Goal: Task Accomplishment & Management: Manage account settings

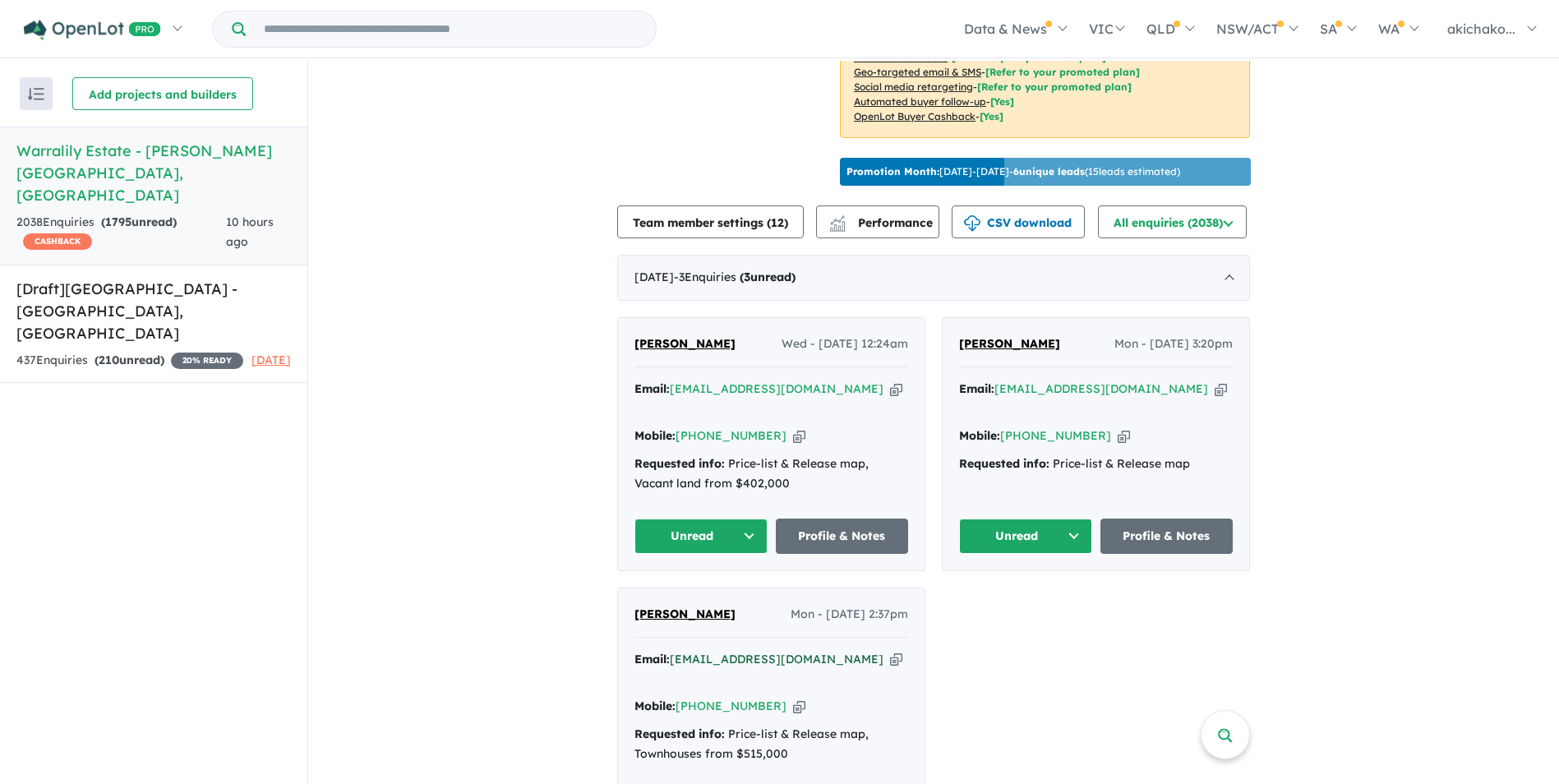
scroll to position [575, 0]
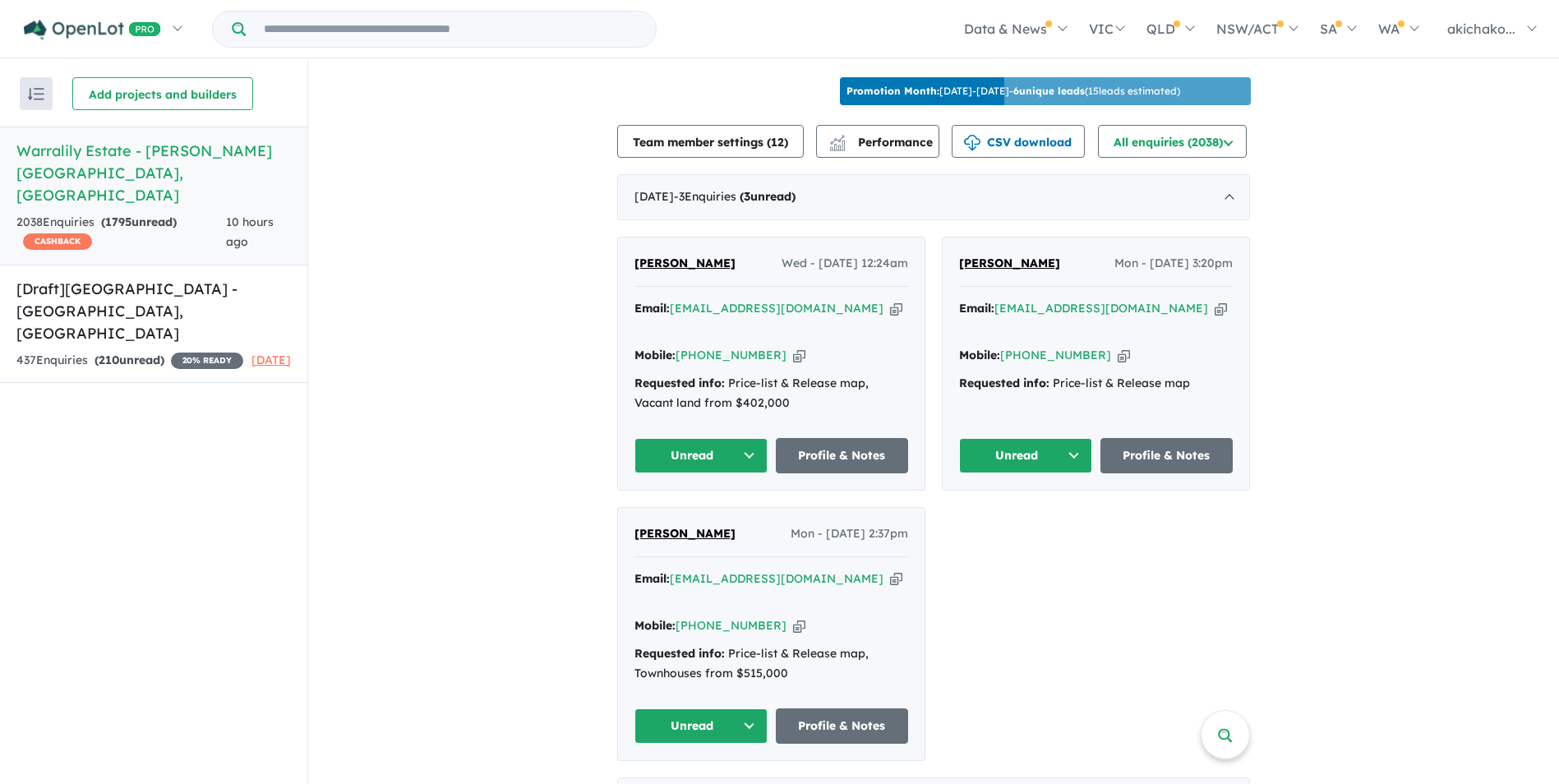
click at [741, 443] on button "Unread" at bounding box center [701, 455] width 133 height 36
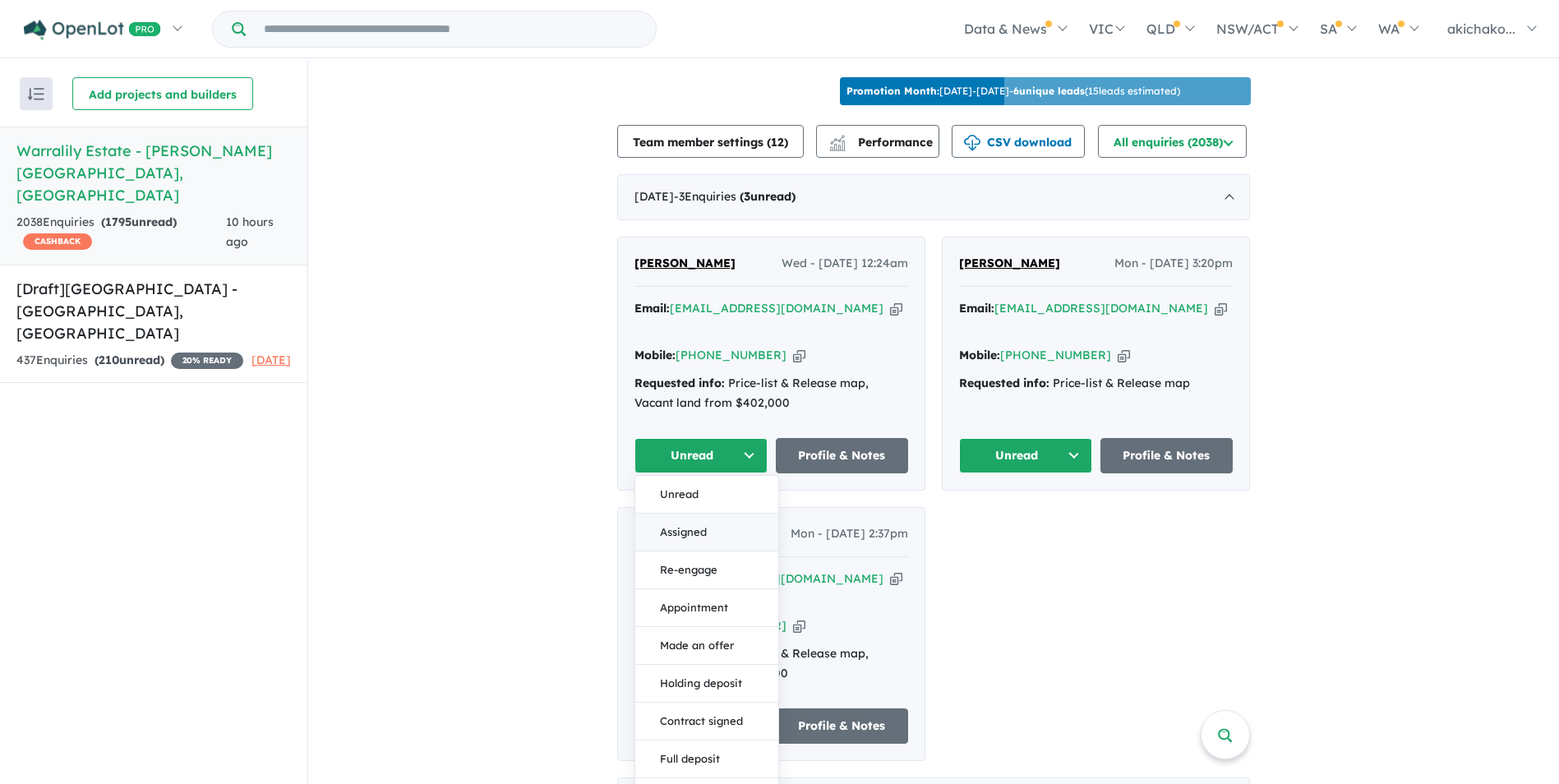
click at [689, 524] on button "Assigned" at bounding box center [707, 532] width 143 height 37
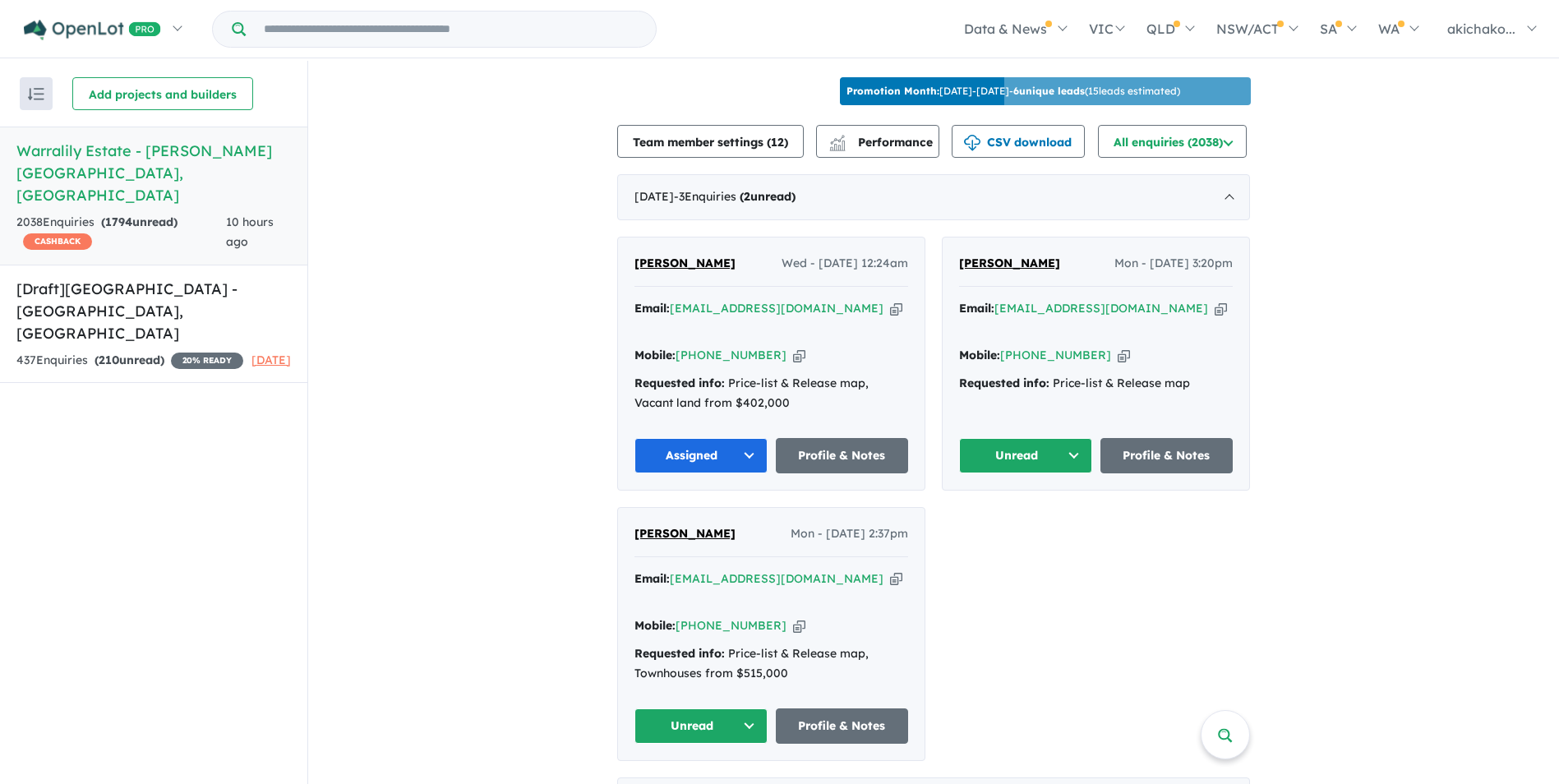
click at [1020, 455] on button "Unread" at bounding box center [1025, 455] width 133 height 36
click at [1008, 525] on button "Assigned" at bounding box center [1031, 532] width 143 height 37
click at [708, 708] on button "Unread" at bounding box center [701, 725] width 133 height 36
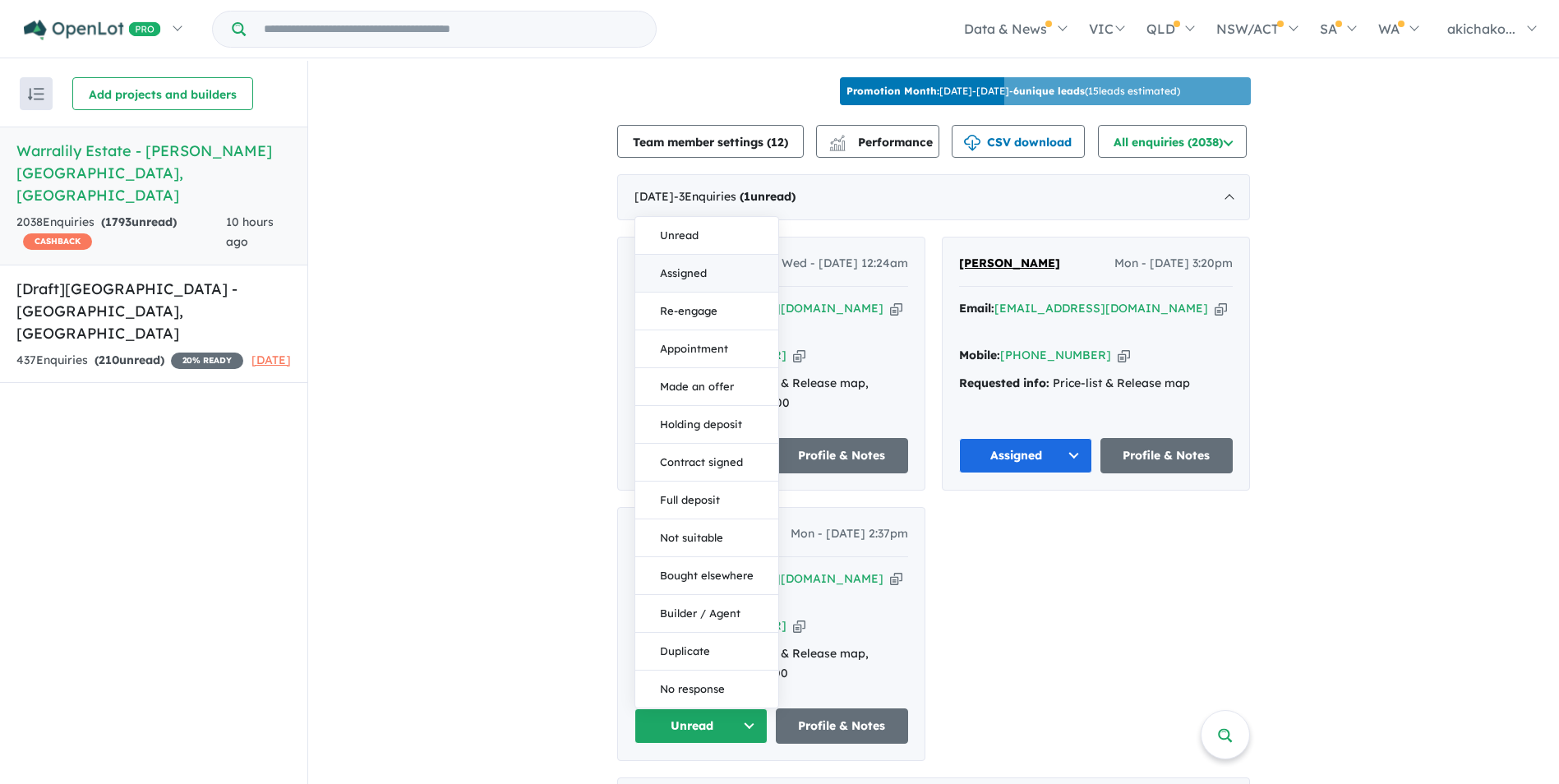
click at [683, 254] on button "Assigned" at bounding box center [707, 273] width 143 height 37
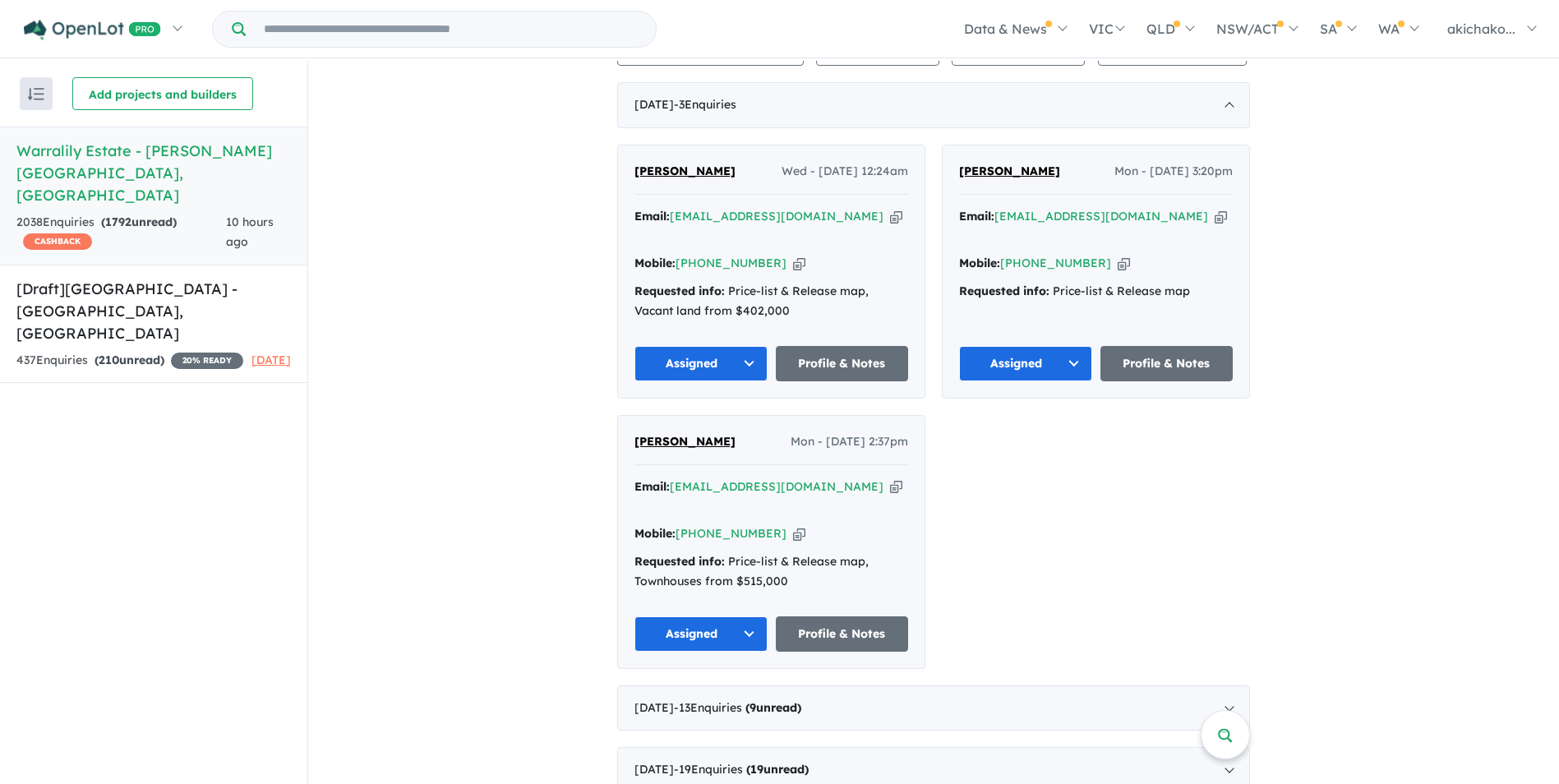
scroll to position [657, 0]
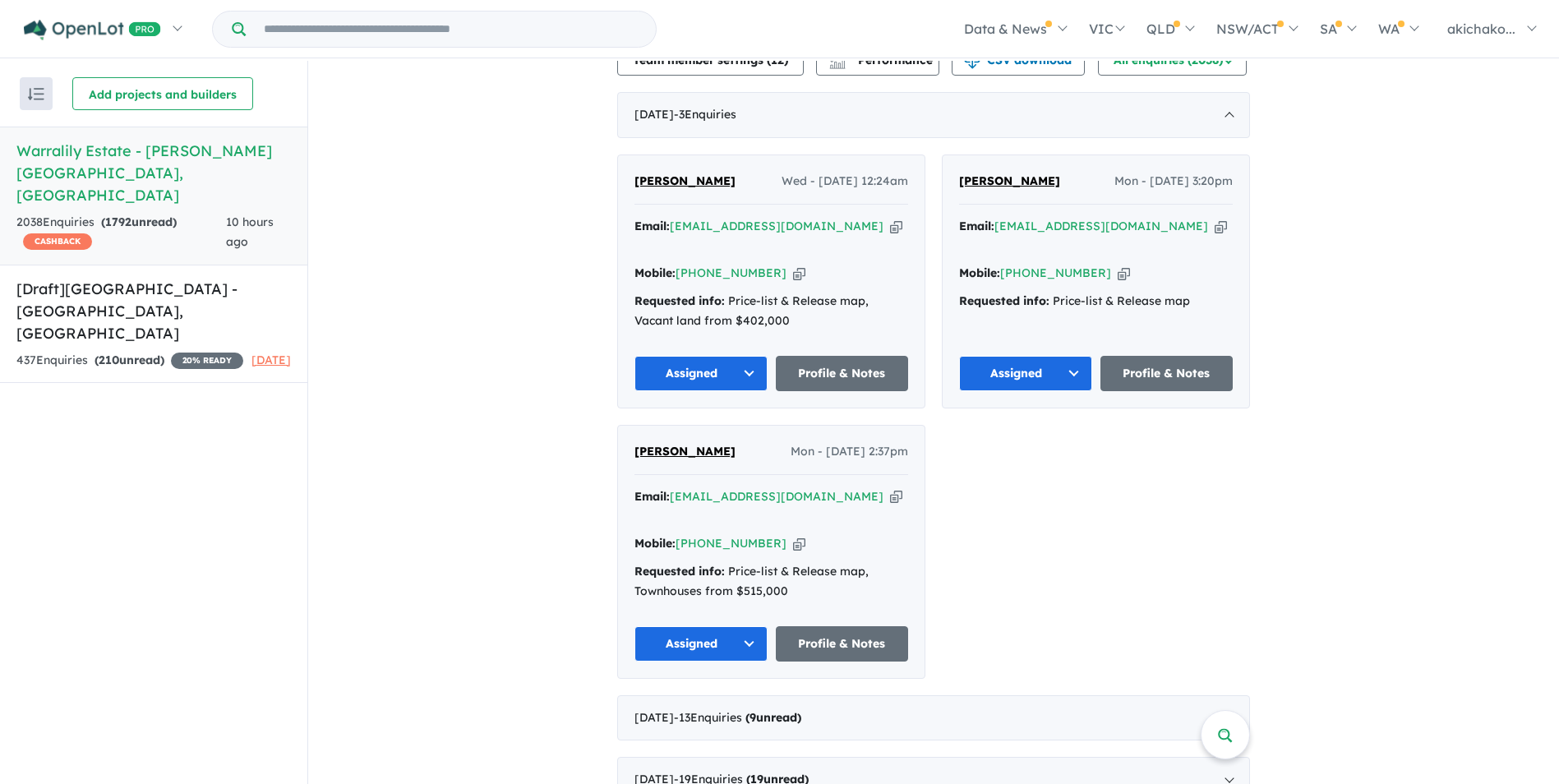
drag, startPoint x: 468, startPoint y: 571, endPoint x: 444, endPoint y: 594, distance: 33.2
click at [103, 213] on div "2038 Enquir ies ( 1792 unread) CASHBACK" at bounding box center [121, 232] width 209 height 39
click at [115, 154] on h5 "Warralily Estate - Armstrong Creek , VIC" at bounding box center [154, 173] width 275 height 66
click at [117, 277] on h5 "[Draft] Warralily Grange Estate - Mount Duneed , VIC" at bounding box center [154, 310] width 275 height 66
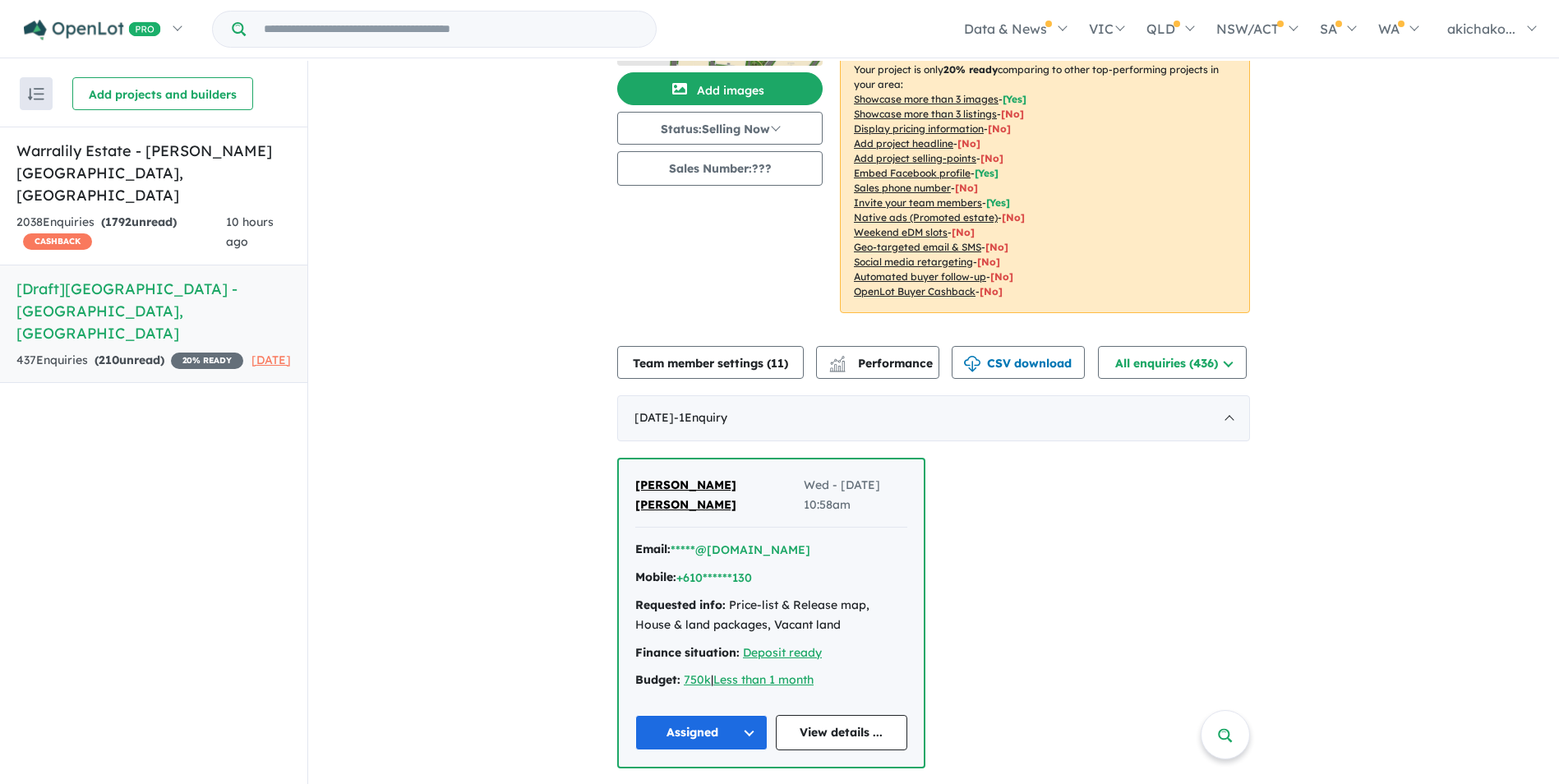
scroll to position [328, 0]
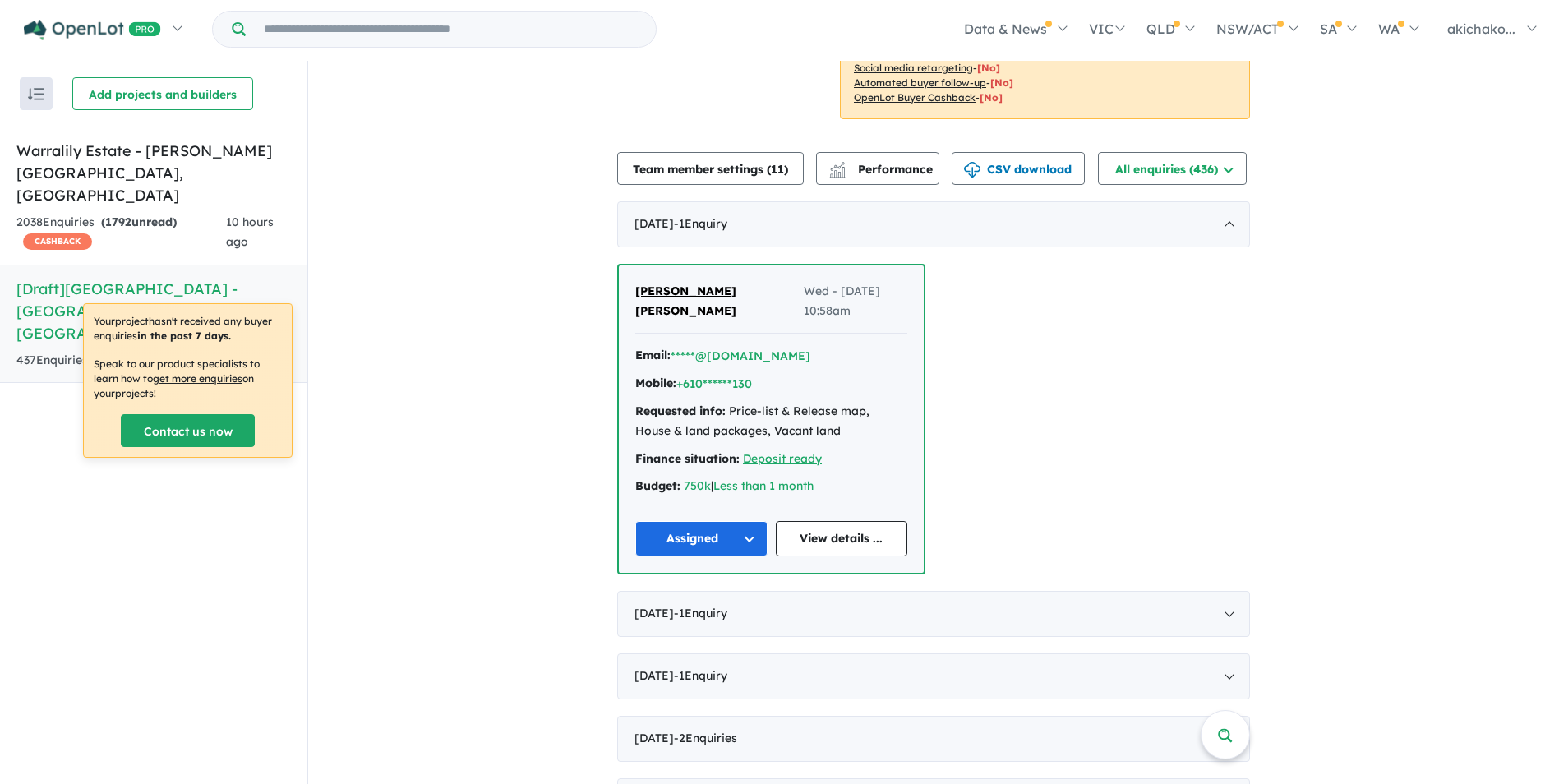
drag, startPoint x: 121, startPoint y: 600, endPoint x: 120, endPoint y: 583, distance: 17.0
click at [121, 600] on div "Recent enquiries first Most unread enquiries first Most enquiries first By name…" at bounding box center [154, 423] width 307 height 725
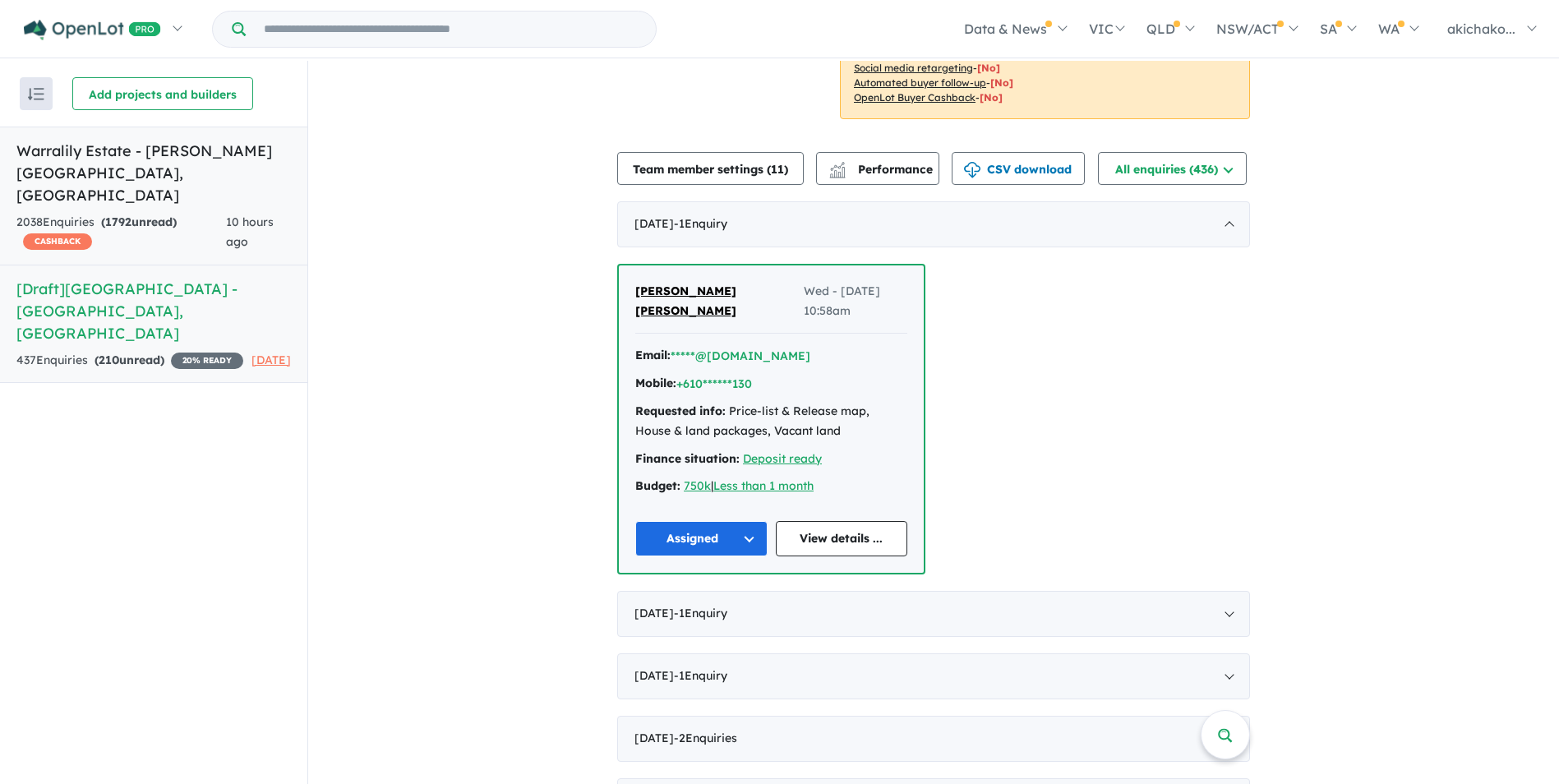
click at [132, 214] on span "1792" at bounding box center [118, 221] width 26 height 14
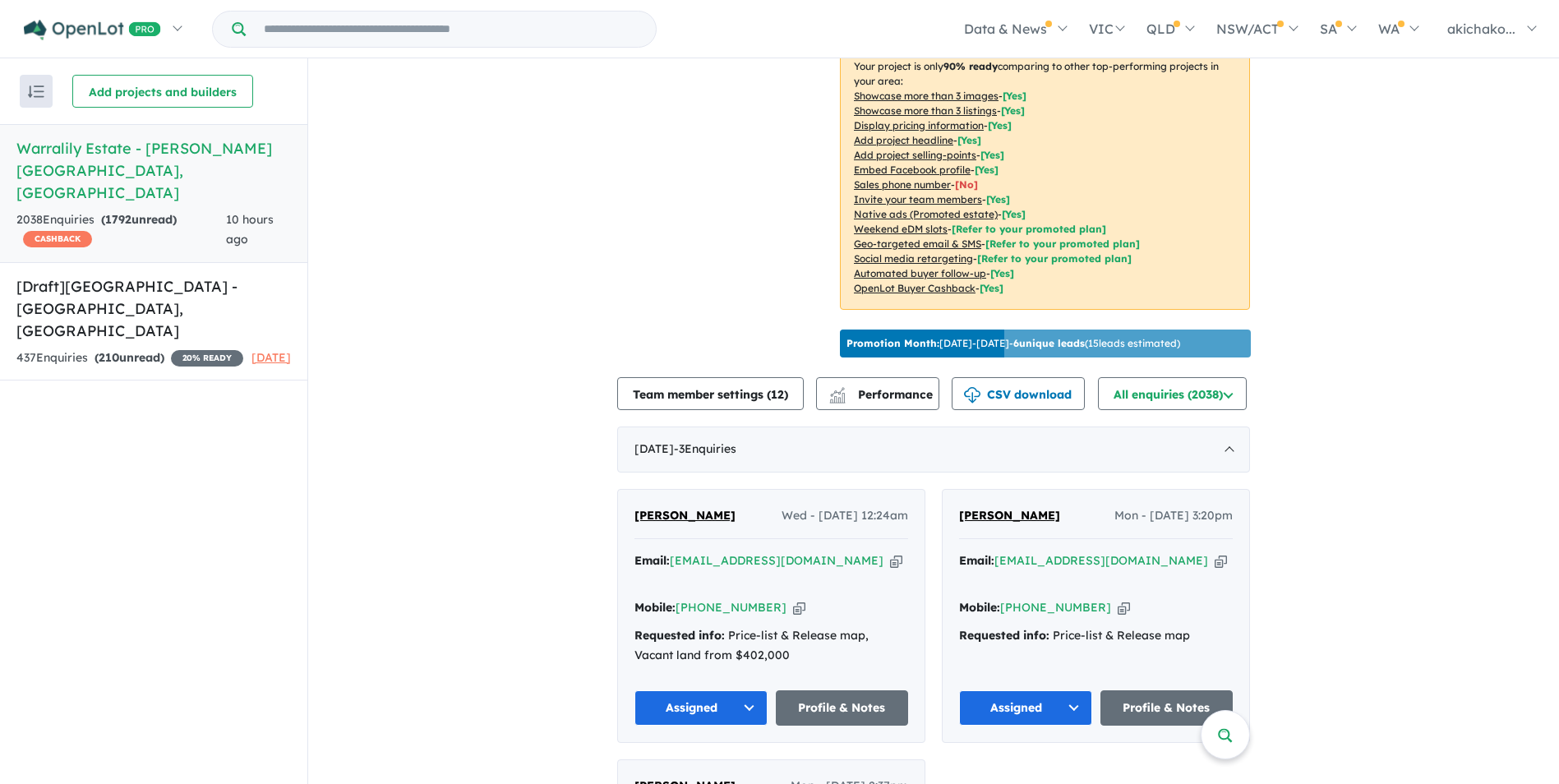
scroll to position [587, 0]
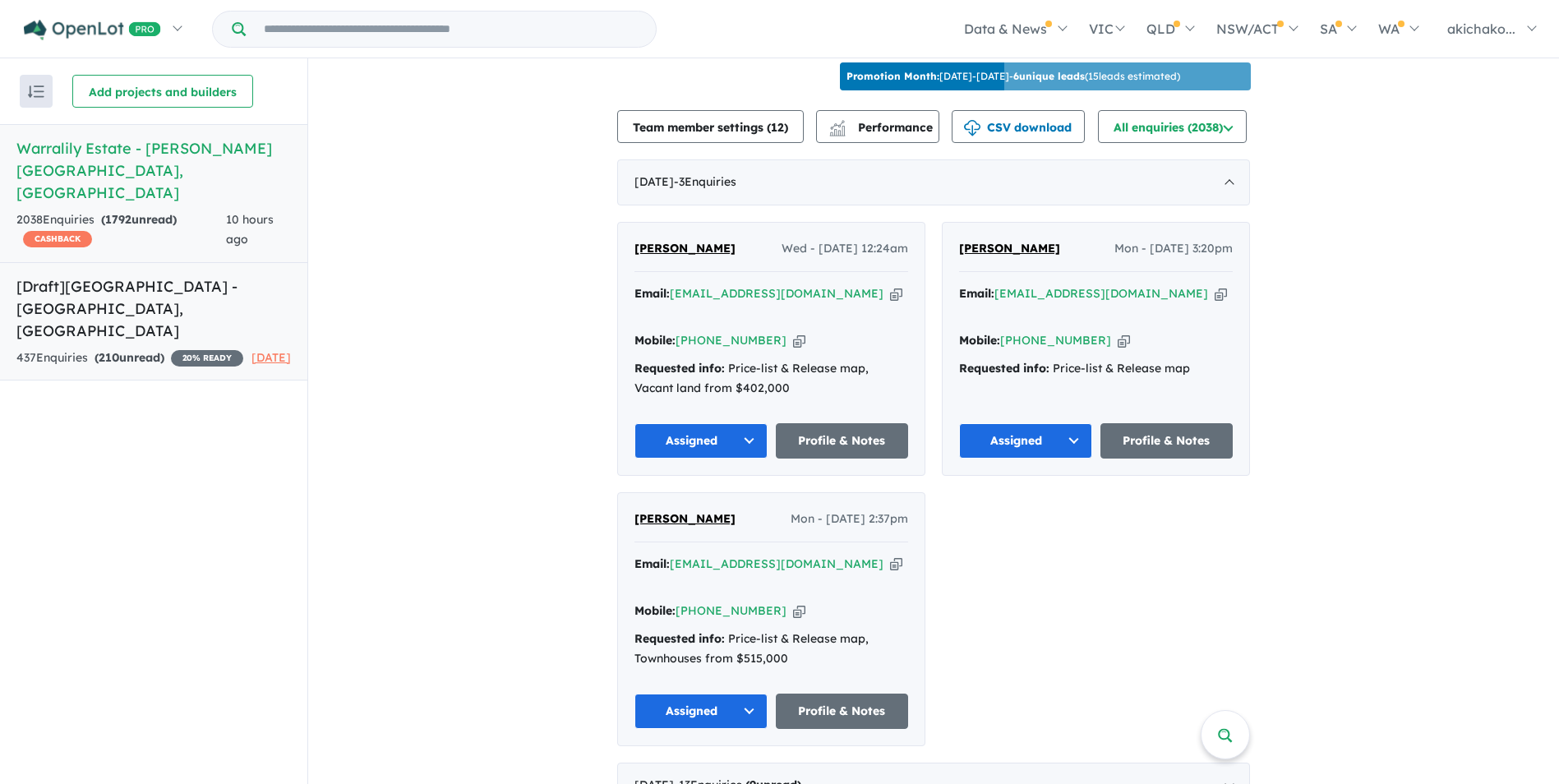
click at [123, 275] on h5 "[Draft] Warralily Grange Estate - Mount Duneed , VIC" at bounding box center [154, 308] width 275 height 66
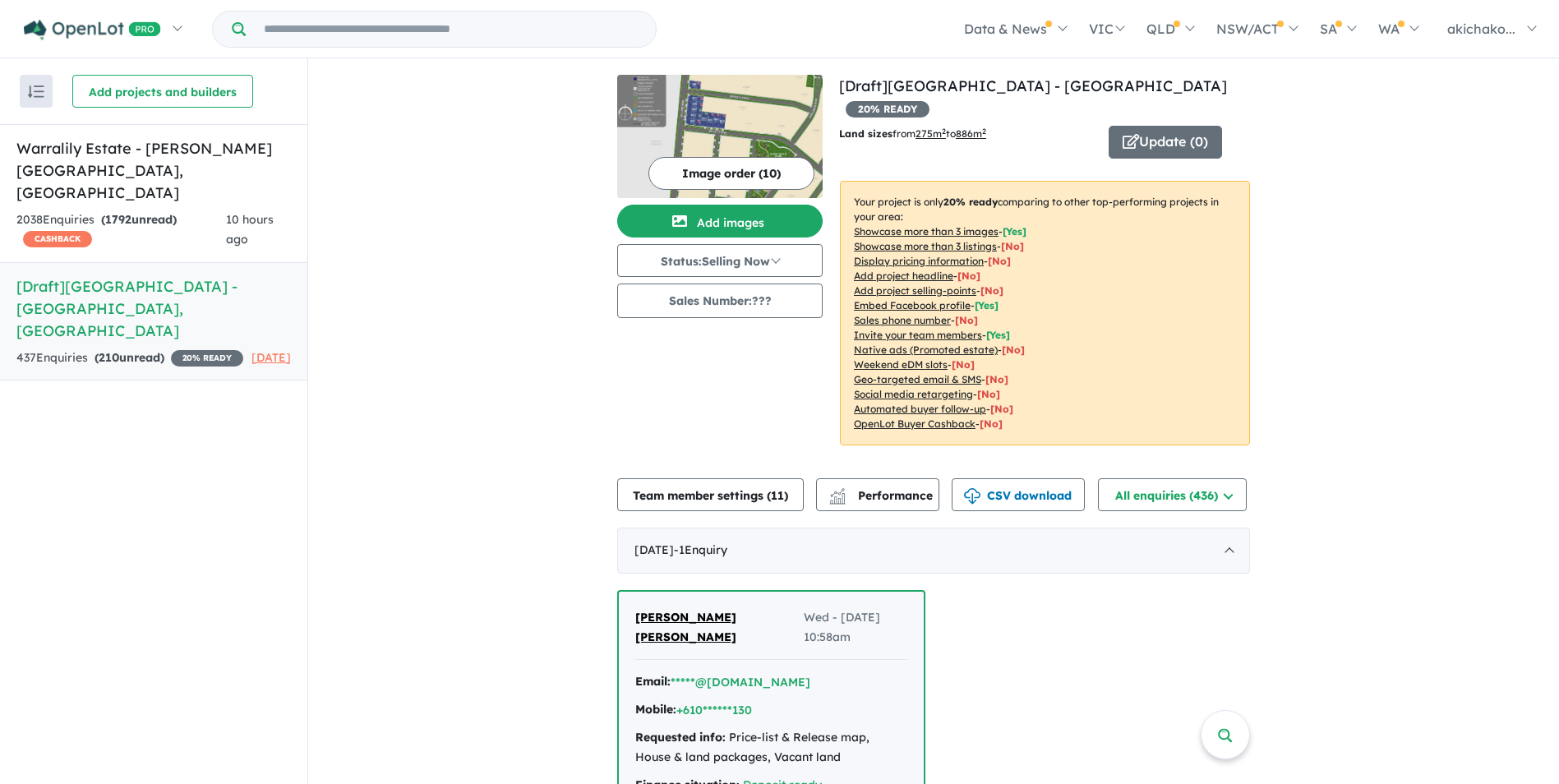
scroll to position [164, 0]
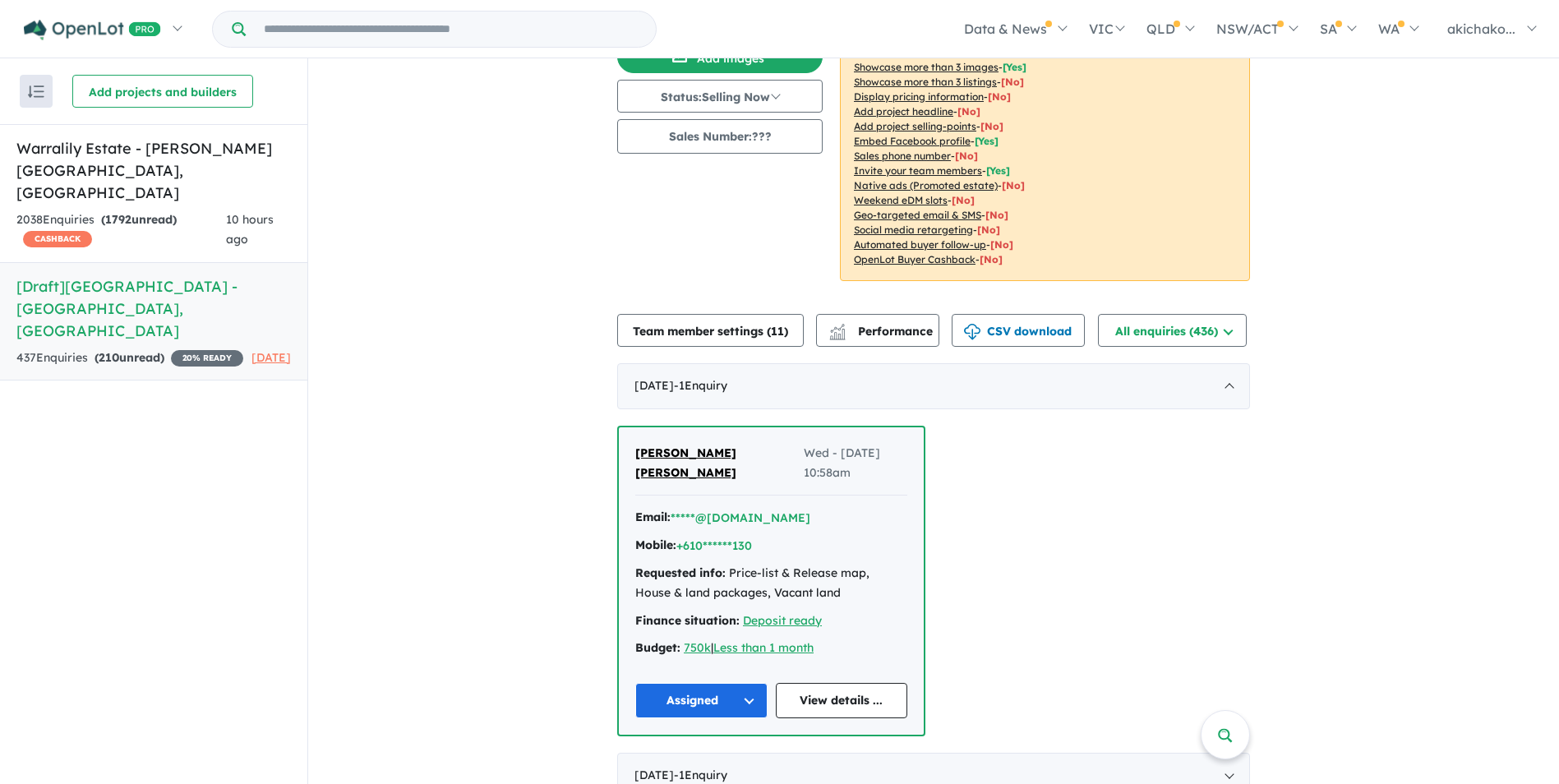
click at [129, 152] on h5 "Warralily Estate - Armstrong Creek , VIC" at bounding box center [154, 170] width 275 height 66
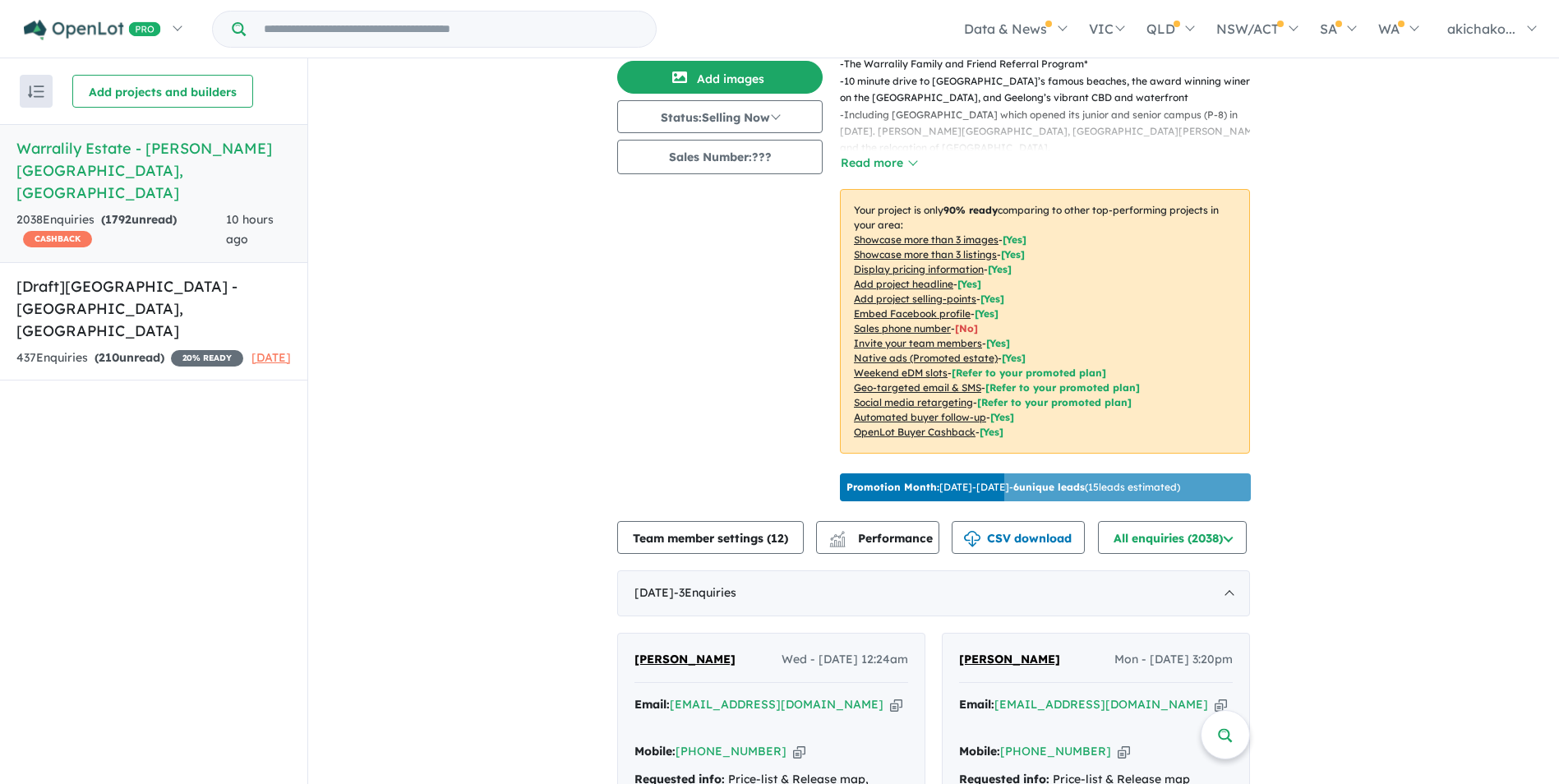
scroll to position [505, 0]
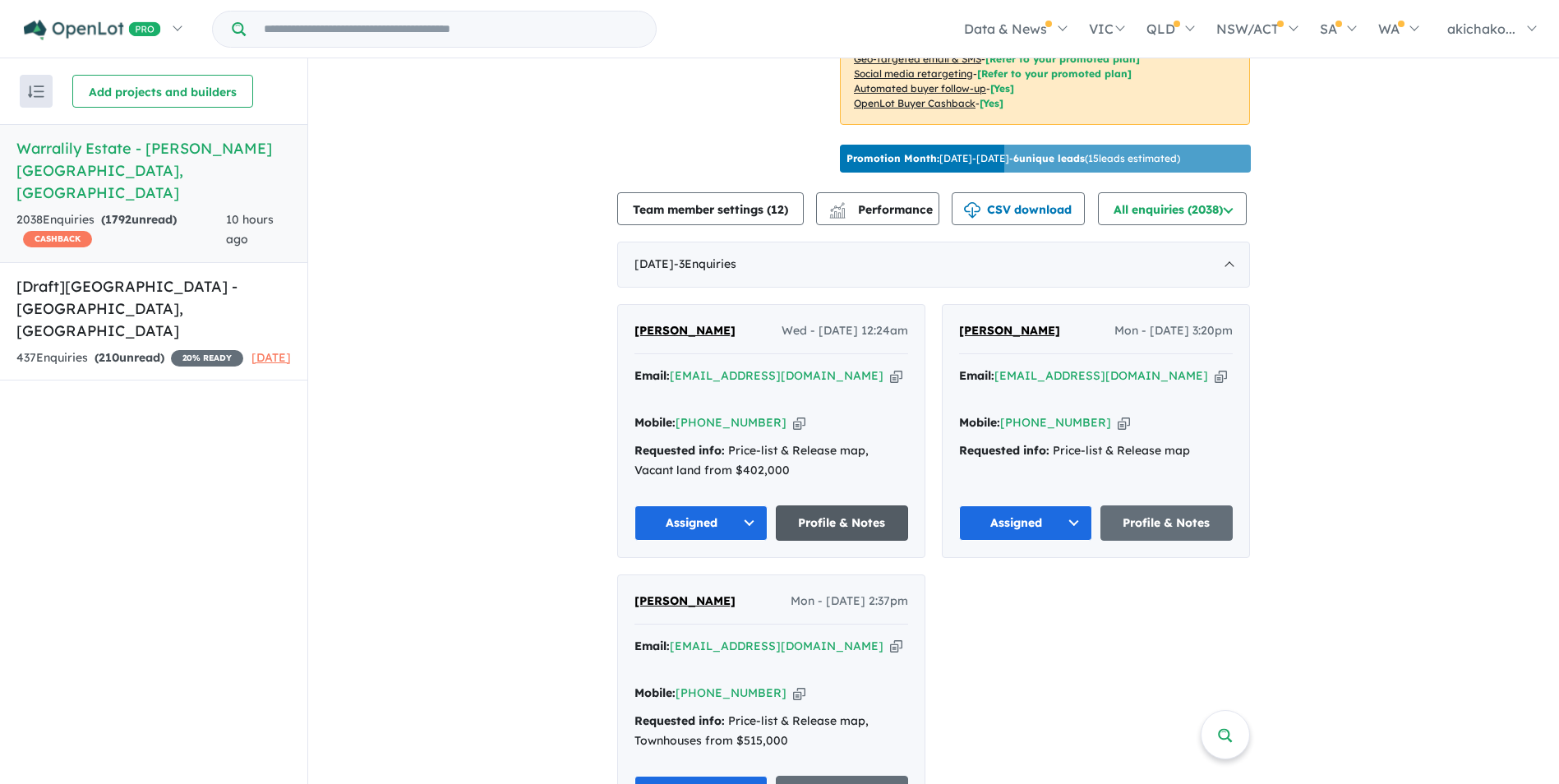
click at [857, 522] on link "Profile & Notes" at bounding box center [842, 522] width 133 height 36
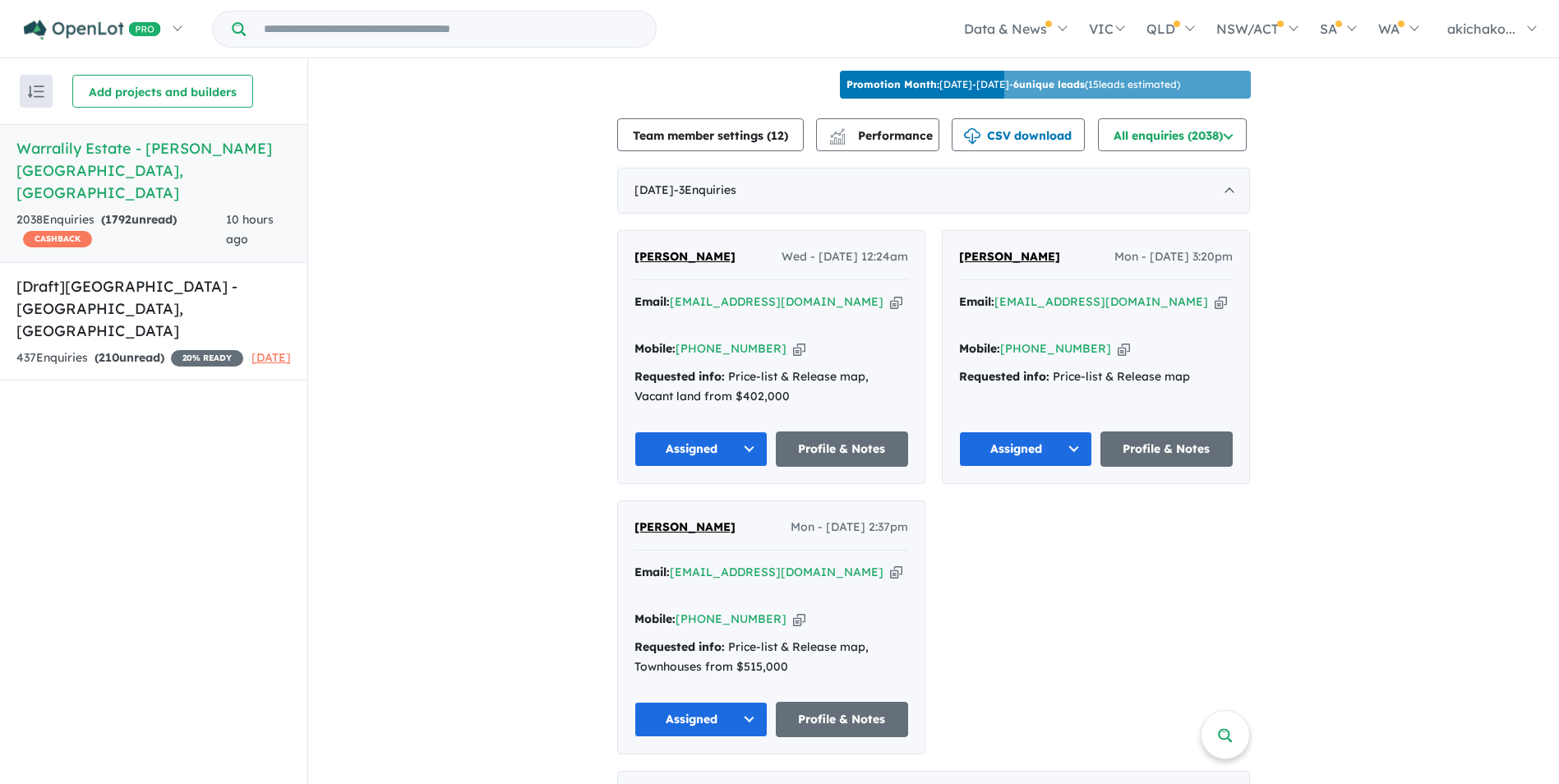
scroll to position [751, 0]
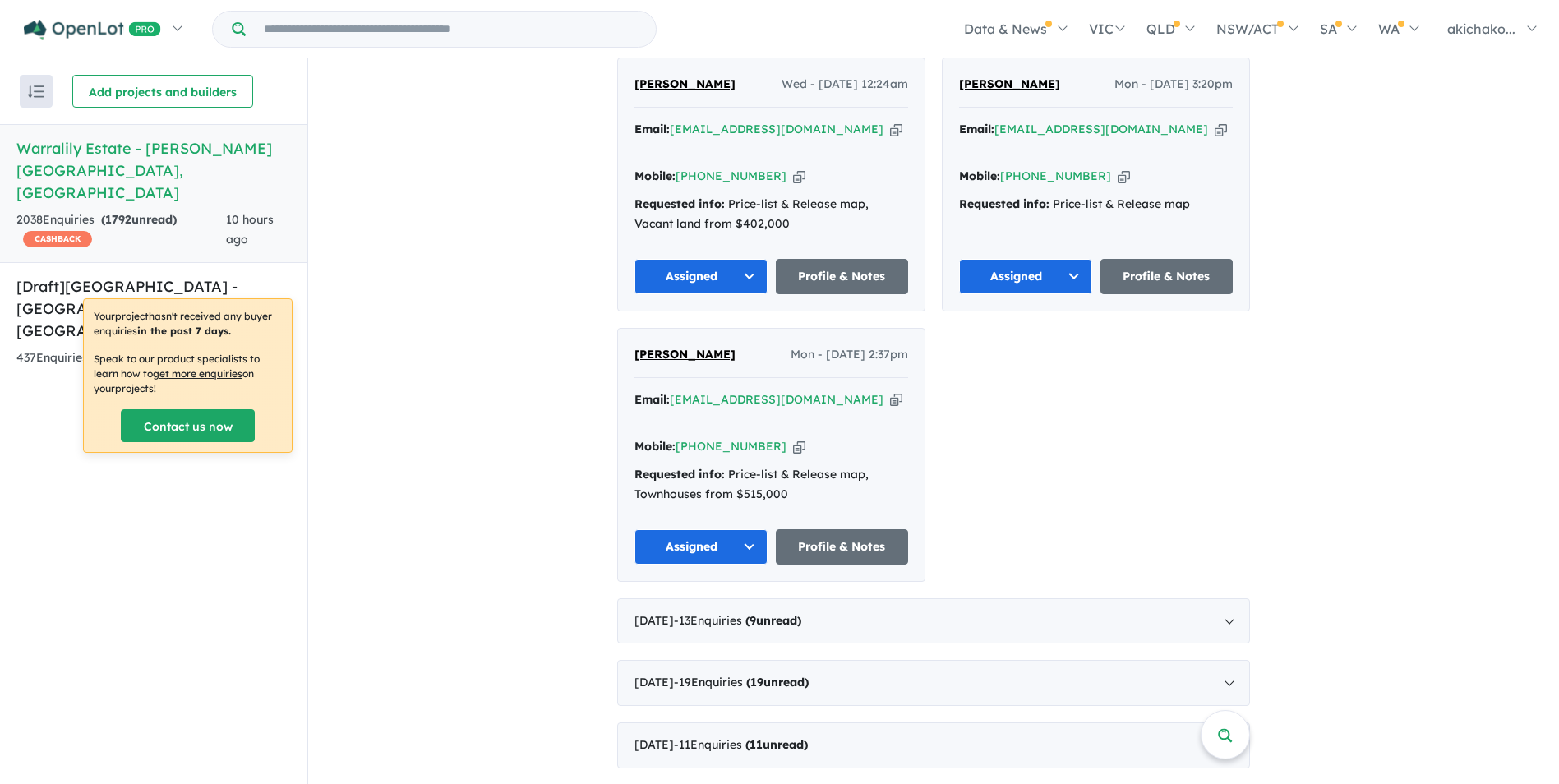
drag, startPoint x: 60, startPoint y: 462, endPoint x: 60, endPoint y: 451, distance: 11.0
click at [60, 452] on div "Recent enquiries first Most unread enquiries first Most enquiries first By name…" at bounding box center [154, 421] width 307 height 725
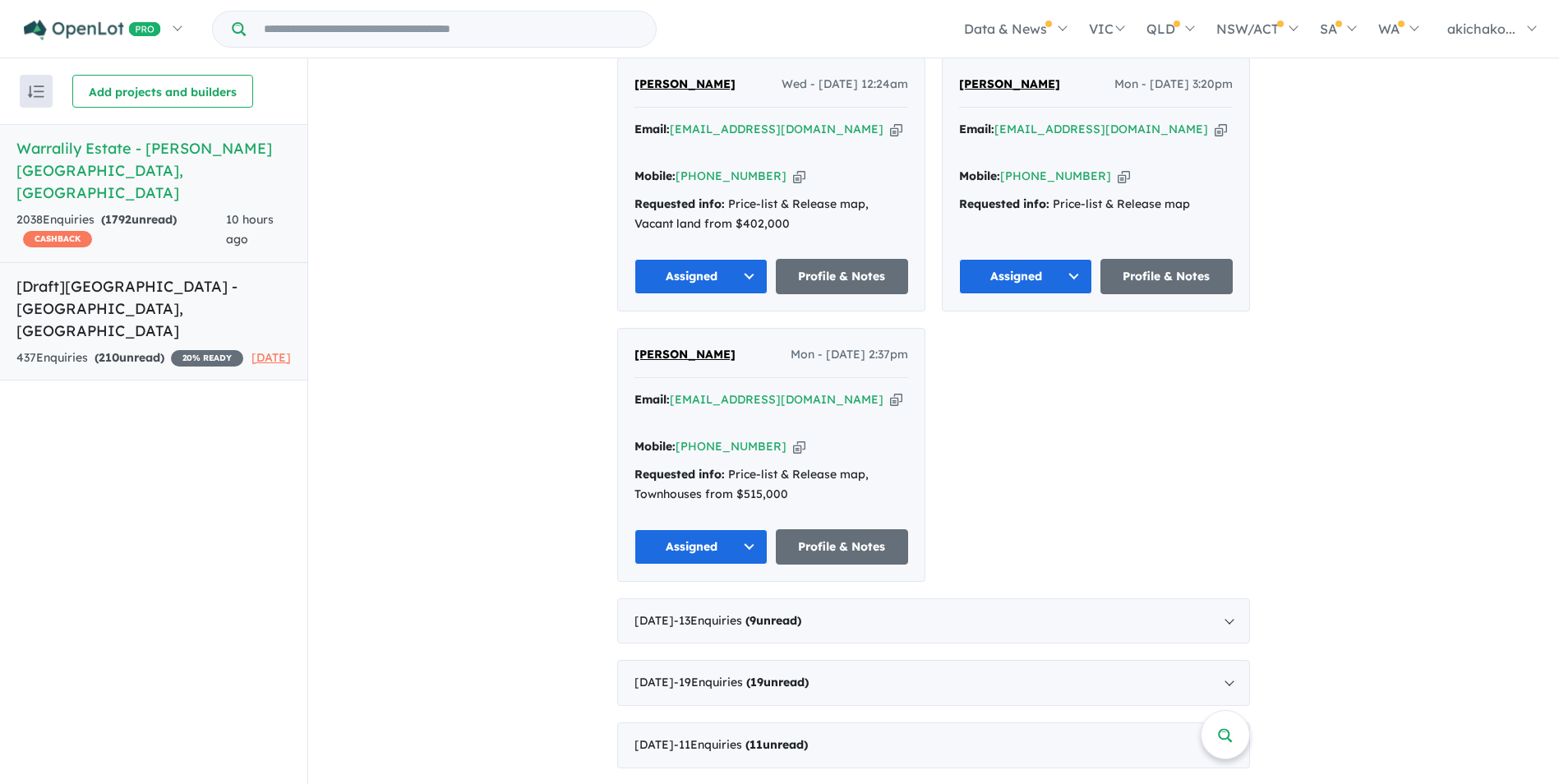
click at [91, 282] on h5 "[Draft] Warralily Grange Estate - Mount Duneed , VIC" at bounding box center [154, 308] width 275 height 66
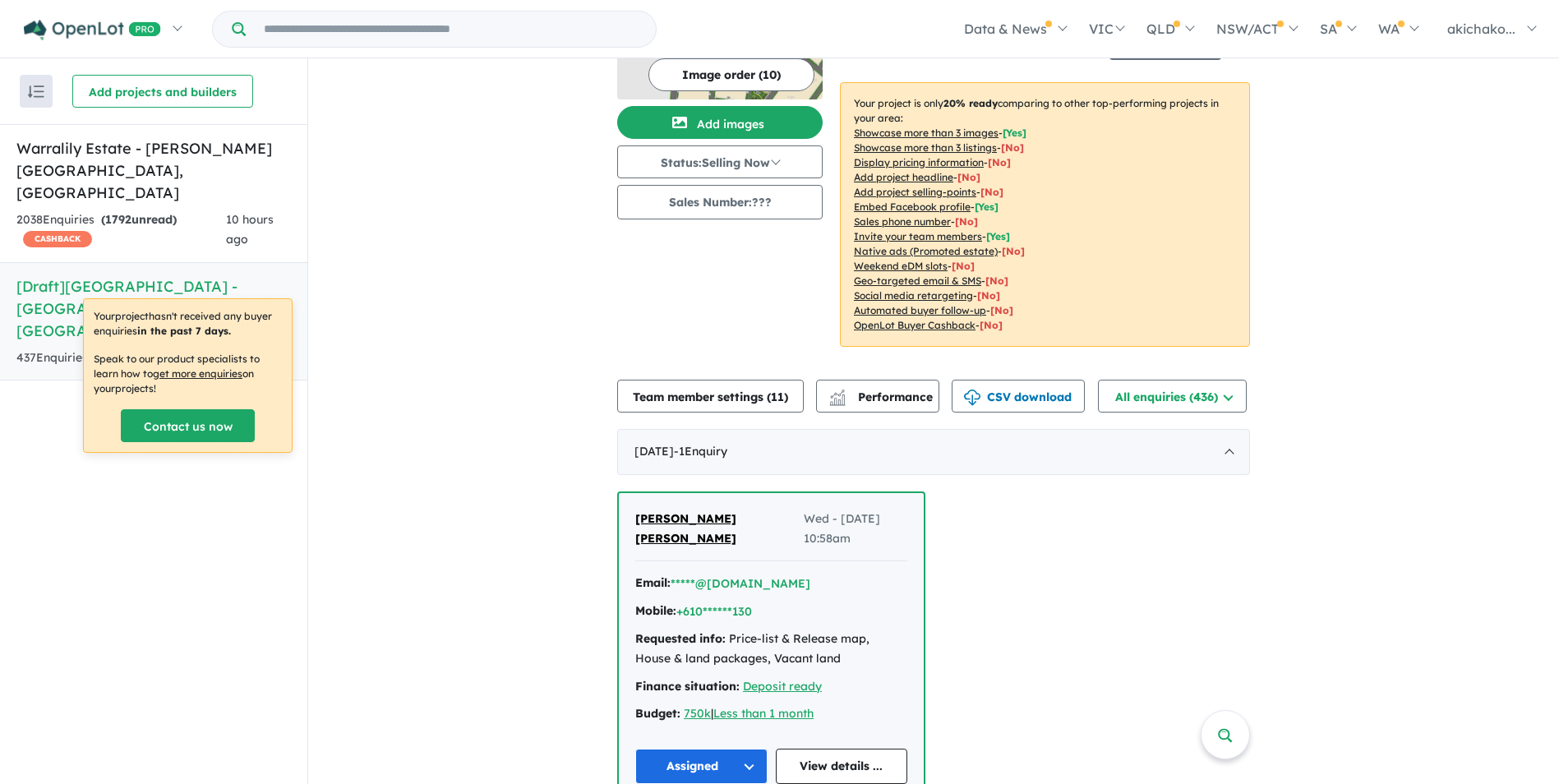
scroll to position [247, 0]
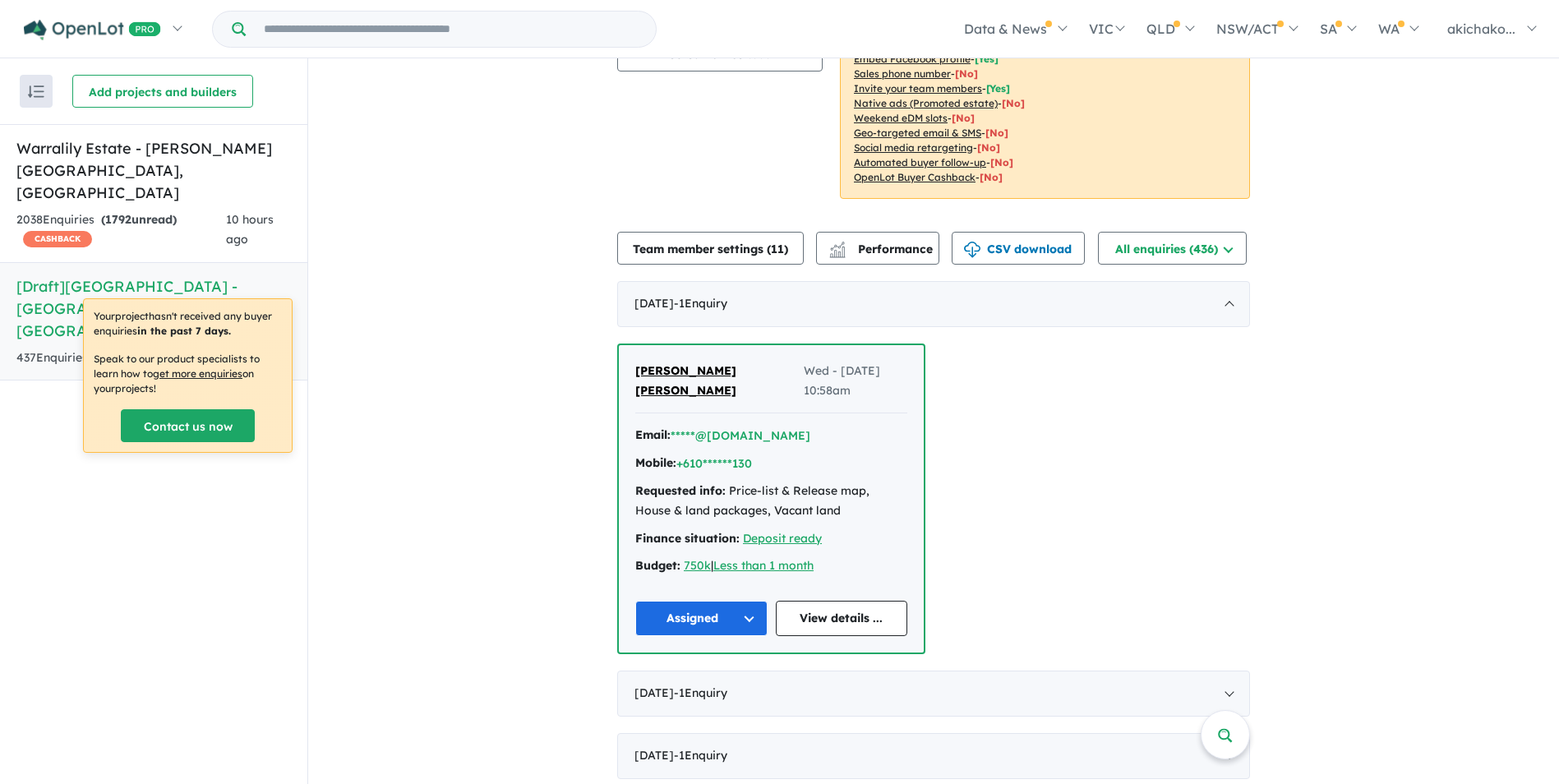
click at [711, 367] on span "[PERSON_NAME] [PERSON_NAME]" at bounding box center [685, 380] width 101 height 35
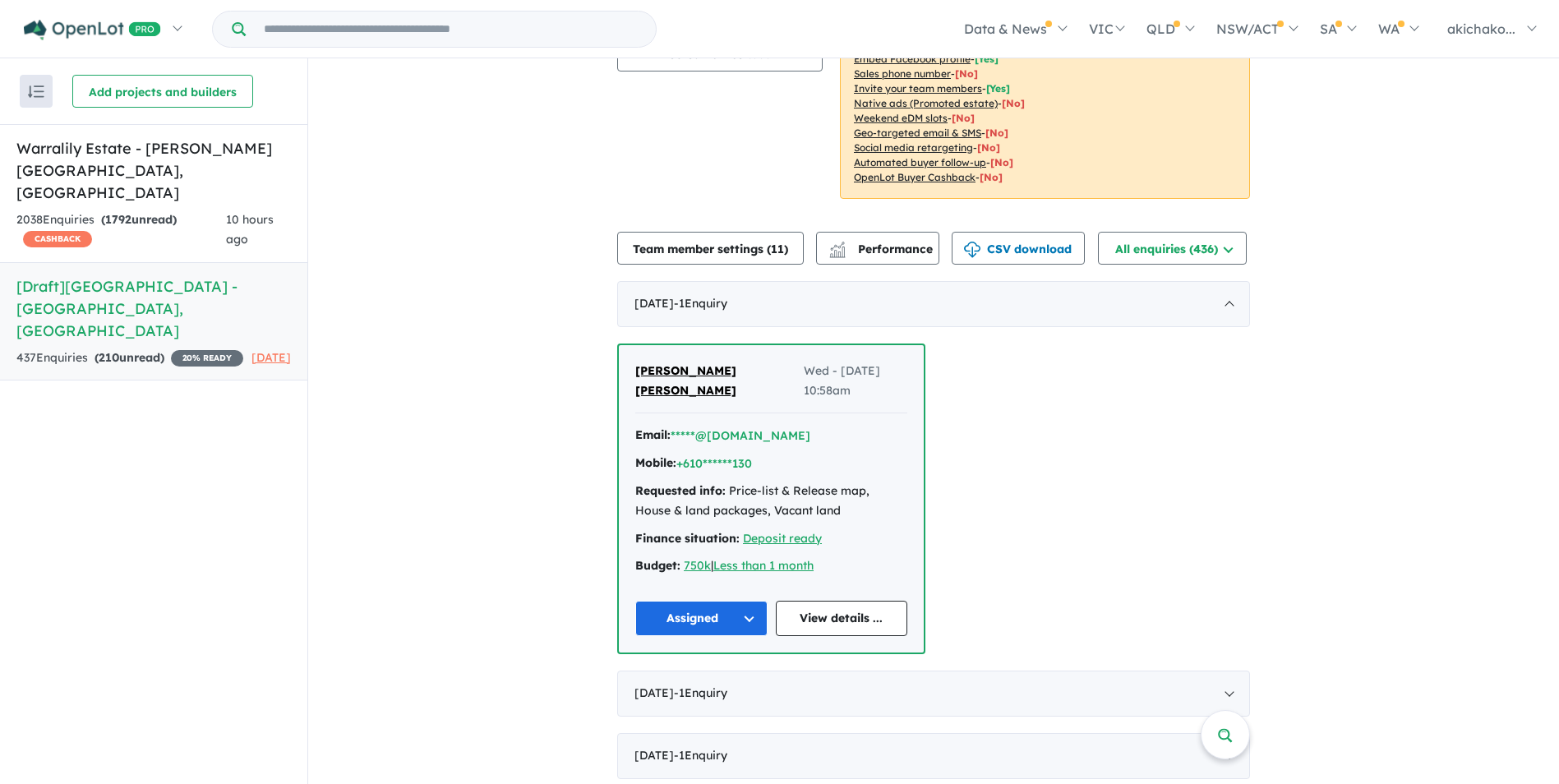
click at [73, 275] on h5 "[Draft] Warralily Grange Estate - Mount Duneed , VIC" at bounding box center [154, 308] width 275 height 66
click at [88, 275] on h5 "[Draft] Warralily Grange Estate - Mount Duneed , VIC" at bounding box center [154, 308] width 275 height 66
click at [122, 275] on h5 "[Draft] Warralily Grange Estate - Mount Duneed , VIC" at bounding box center [154, 308] width 275 height 66
click at [124, 275] on h5 "[Draft] Warralily Grange Estate - Mount Duneed , VIC" at bounding box center [154, 308] width 275 height 66
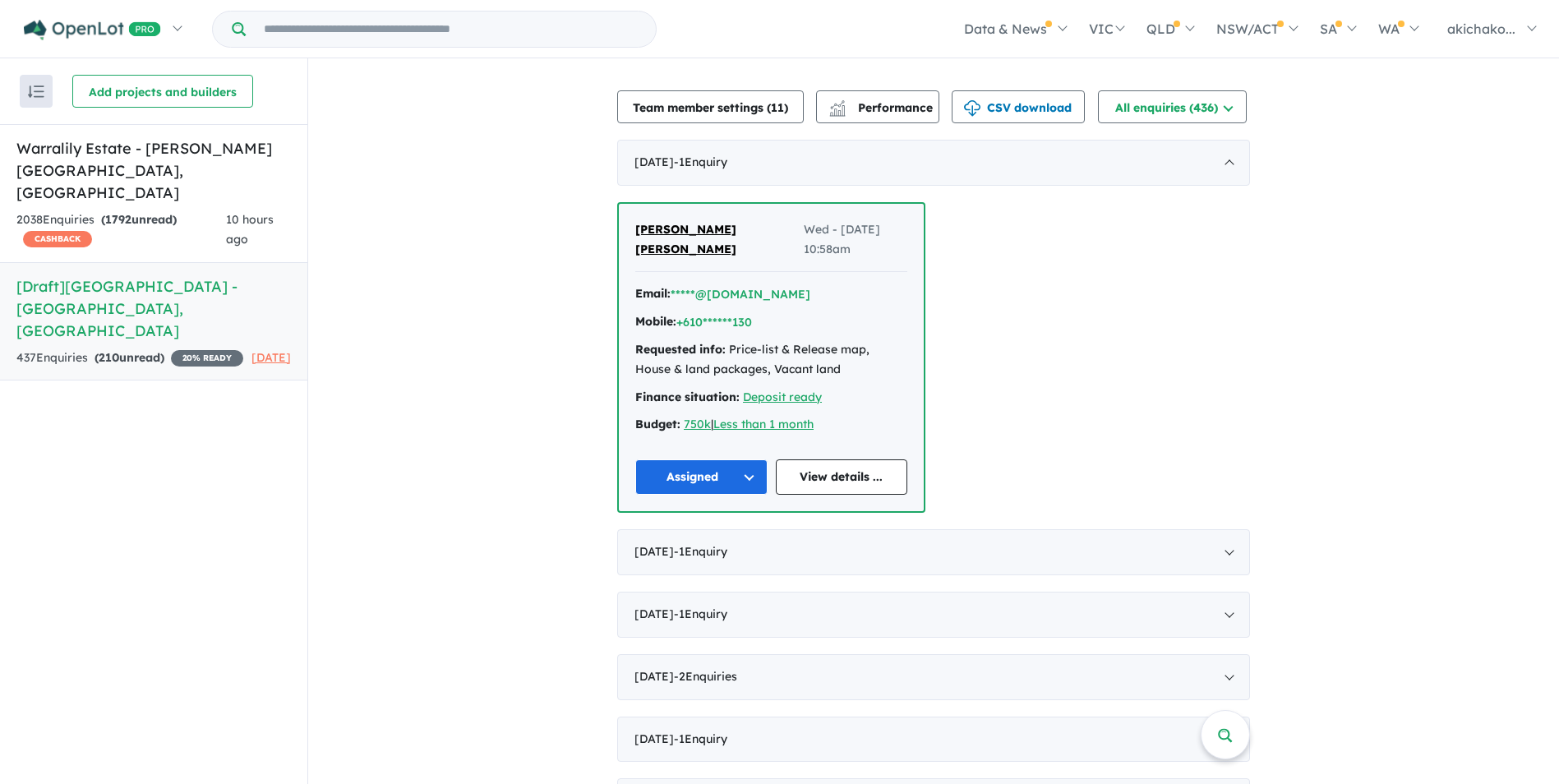
scroll to position [657, 0]
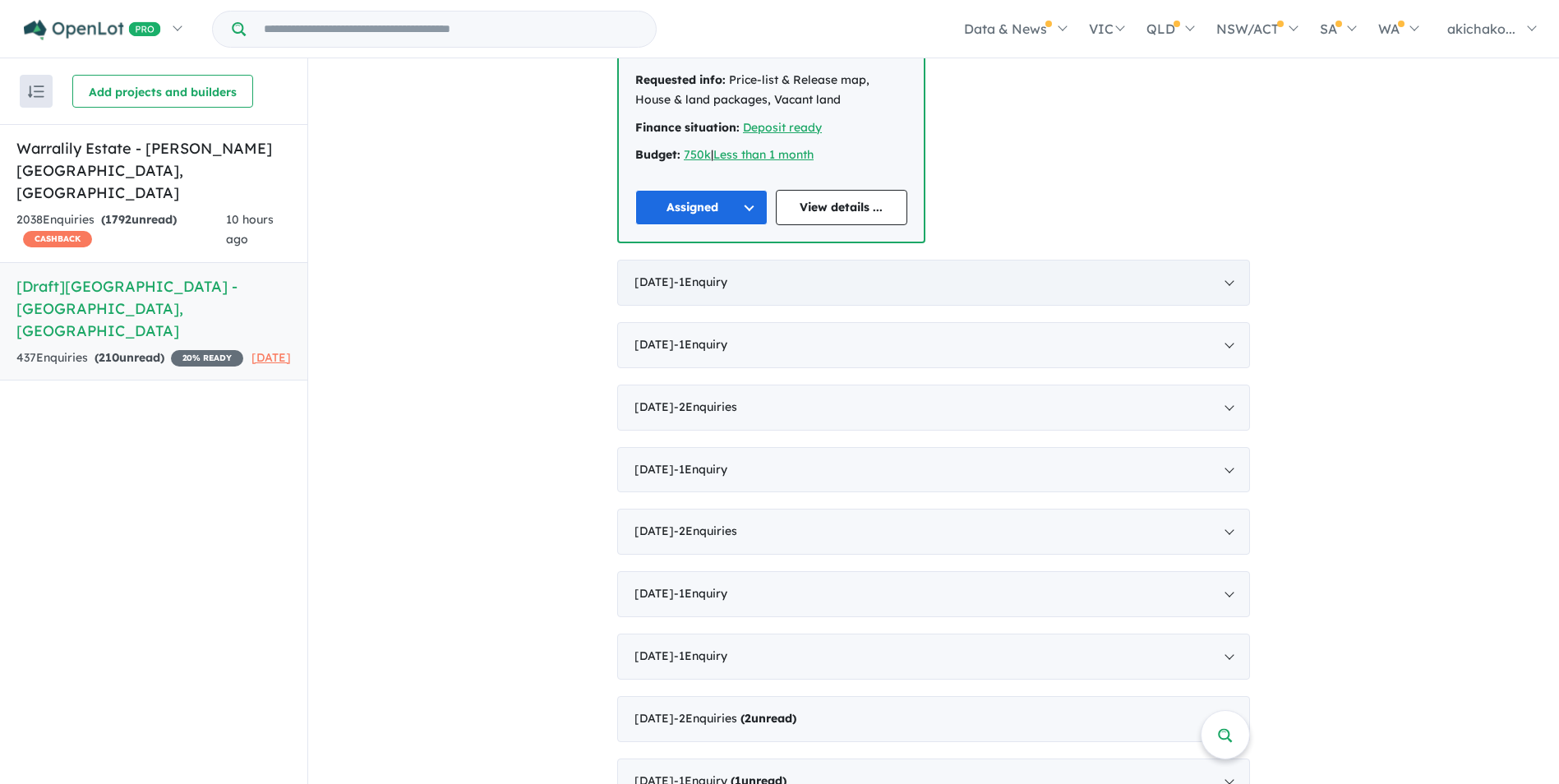
click at [1227, 284] on div "April 2025 - 1 Enquir y ( 0 unread)" at bounding box center [933, 283] width 633 height 46
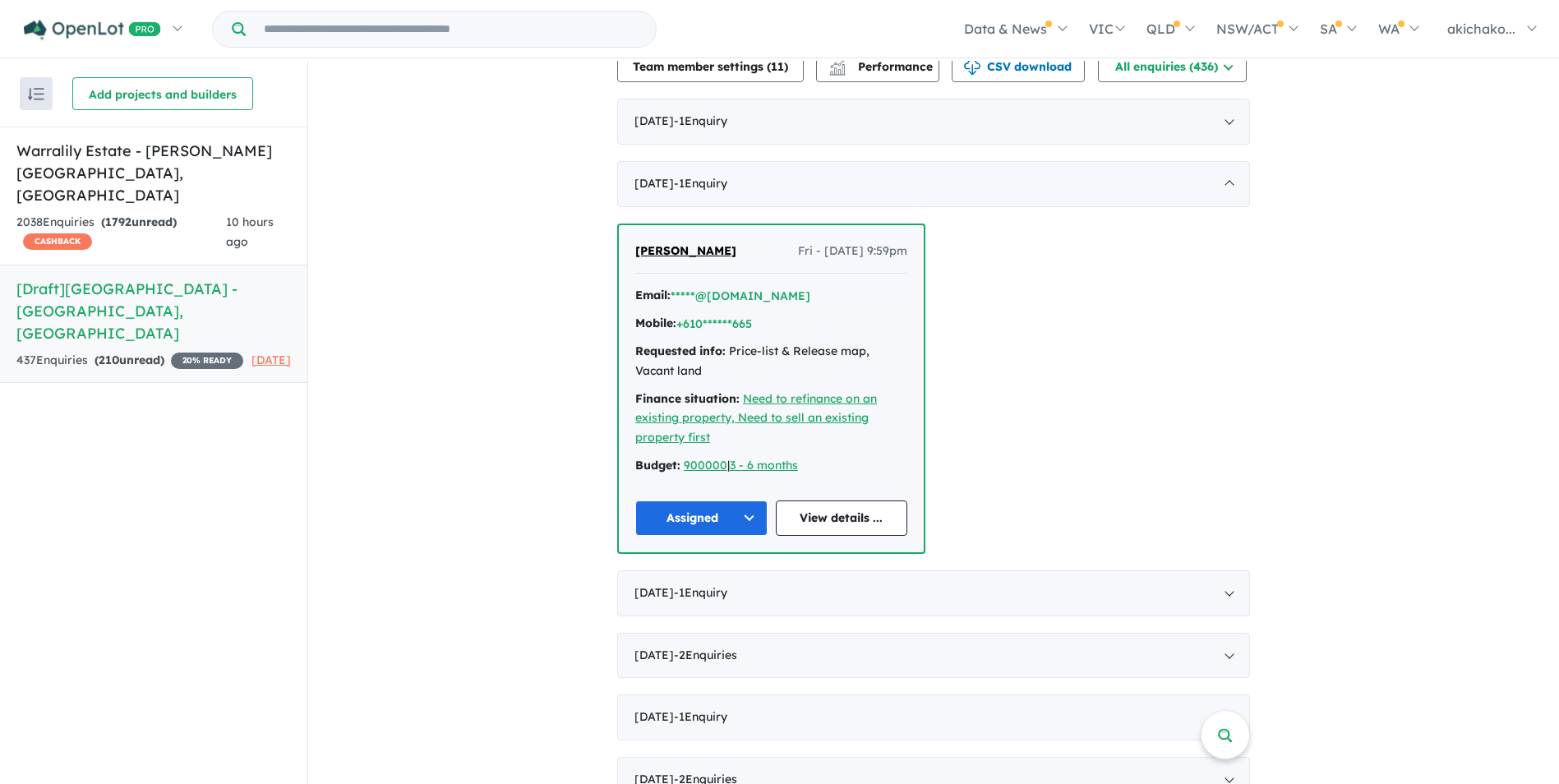
scroll to position [328, 0]
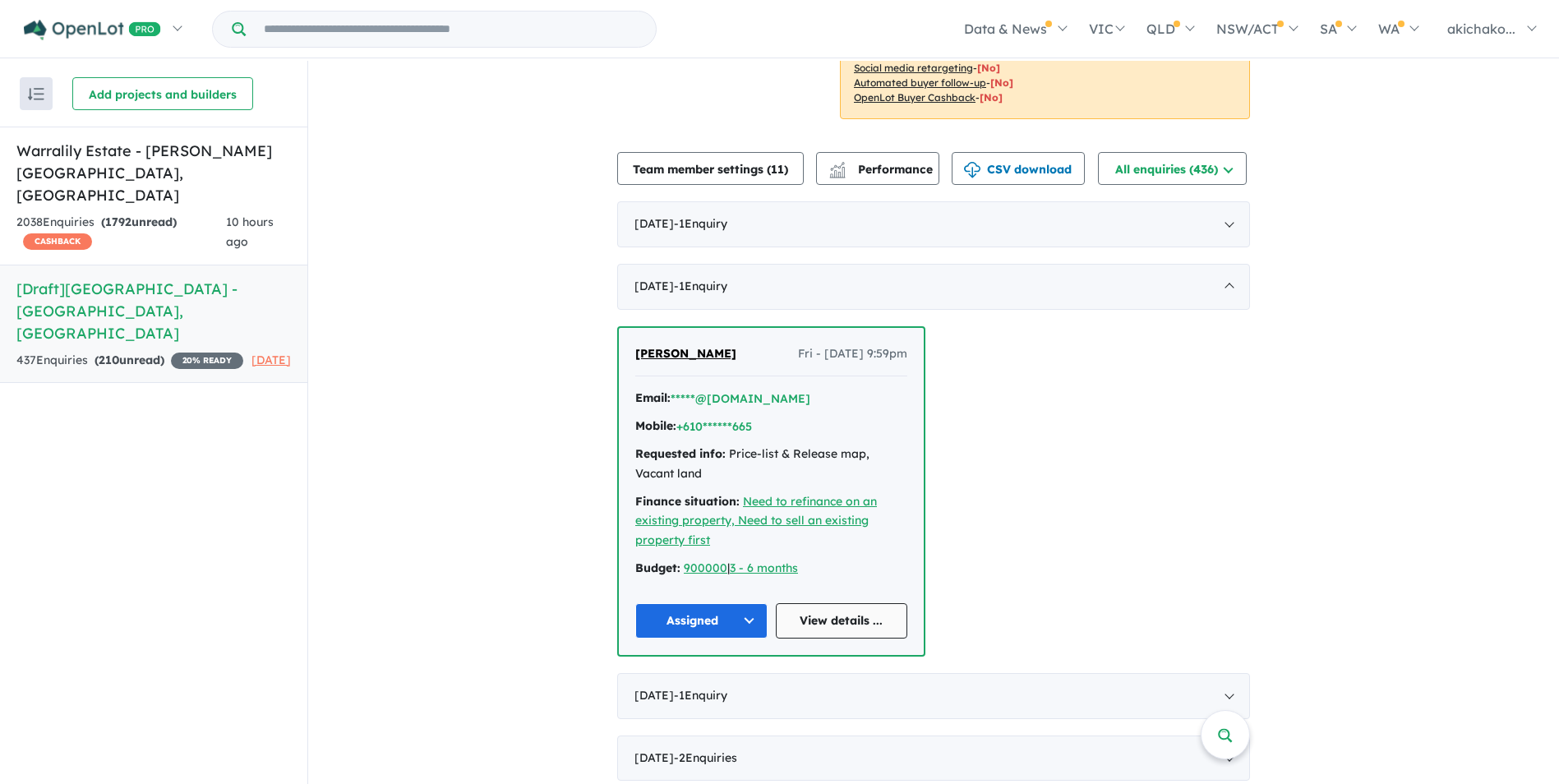
click at [840, 619] on link "View details ..." at bounding box center [842, 620] width 132 height 36
click at [110, 151] on h5 "Warralily Estate - Armstrong Creek , VIC" at bounding box center [154, 173] width 275 height 66
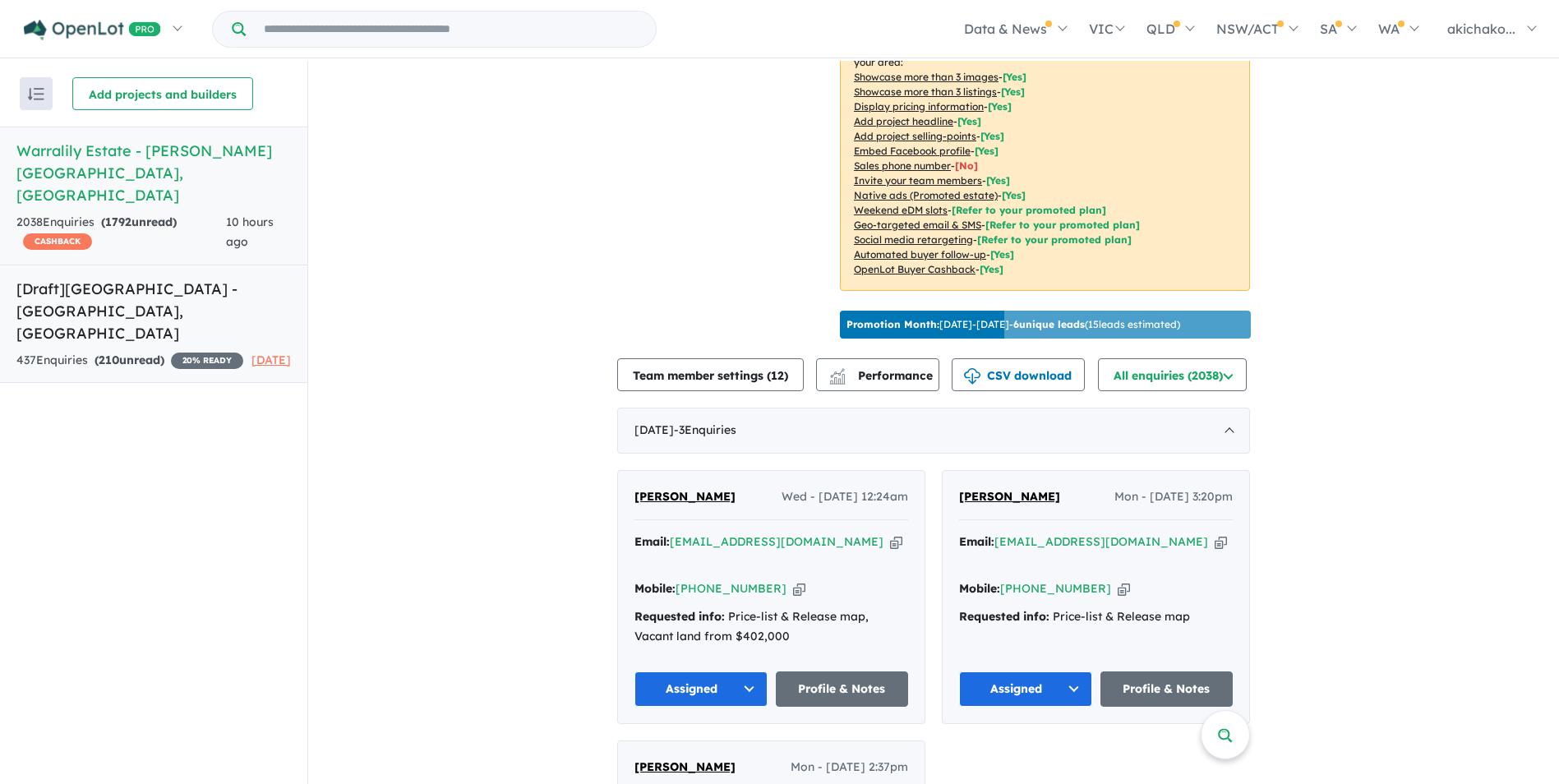
scroll to position [94, 0]
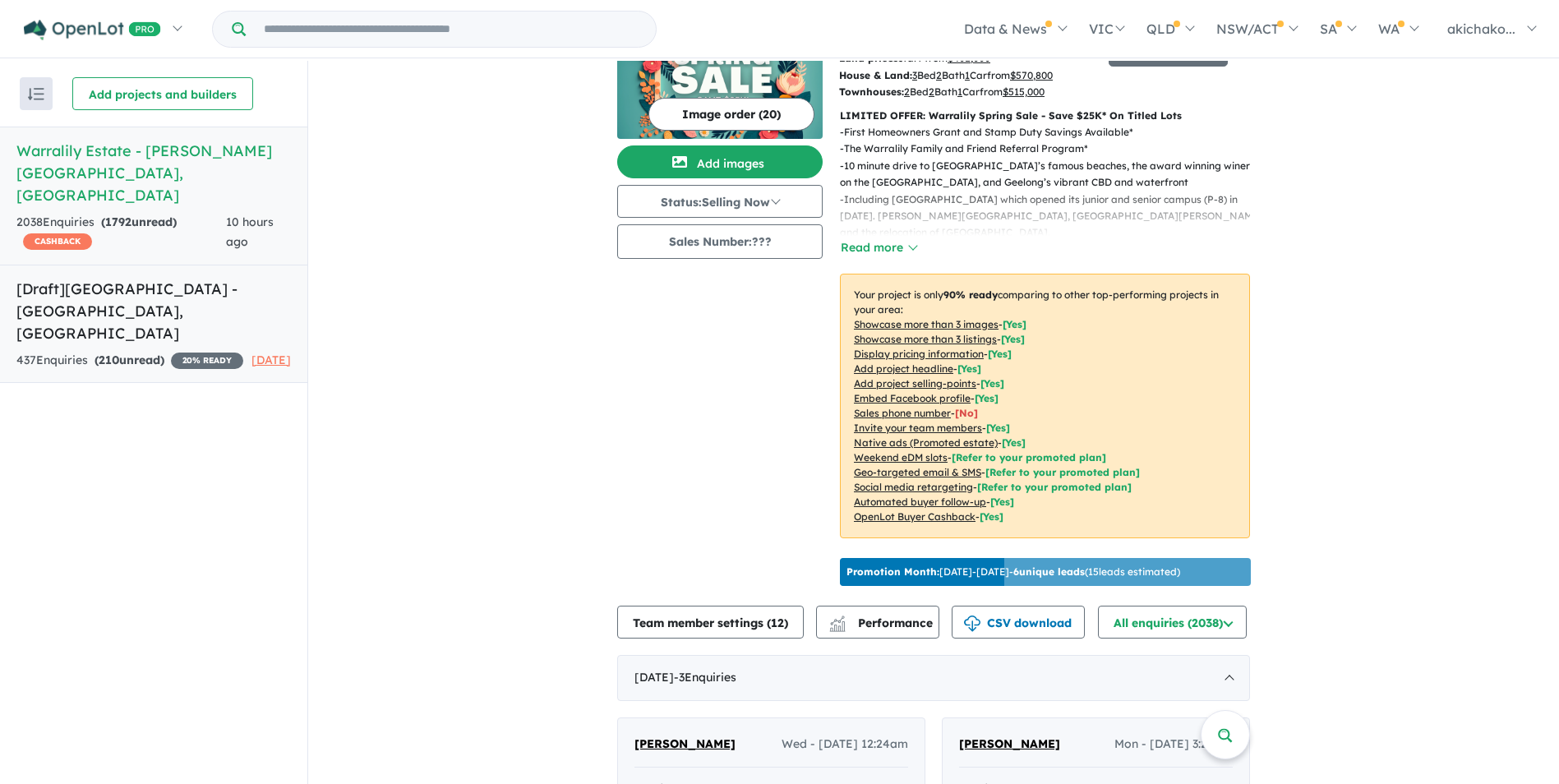
click at [143, 277] on h5 "[Draft] Warralily Grange Estate - Mount Duneed , VIC" at bounding box center [154, 310] width 275 height 66
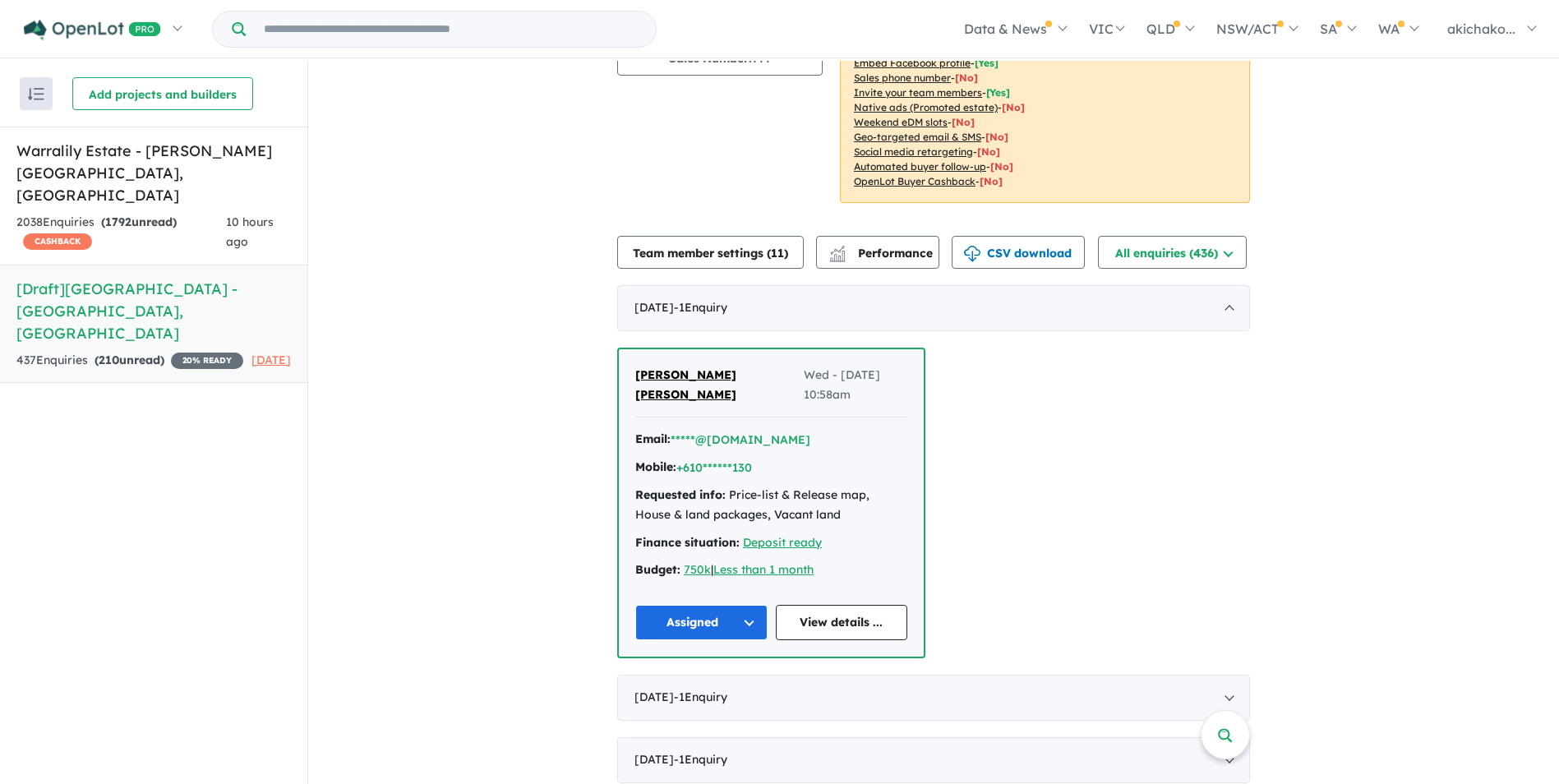
scroll to position [247, 0]
click at [727, 370] on span "[PERSON_NAME] [PERSON_NAME]" at bounding box center [685, 383] width 101 height 35
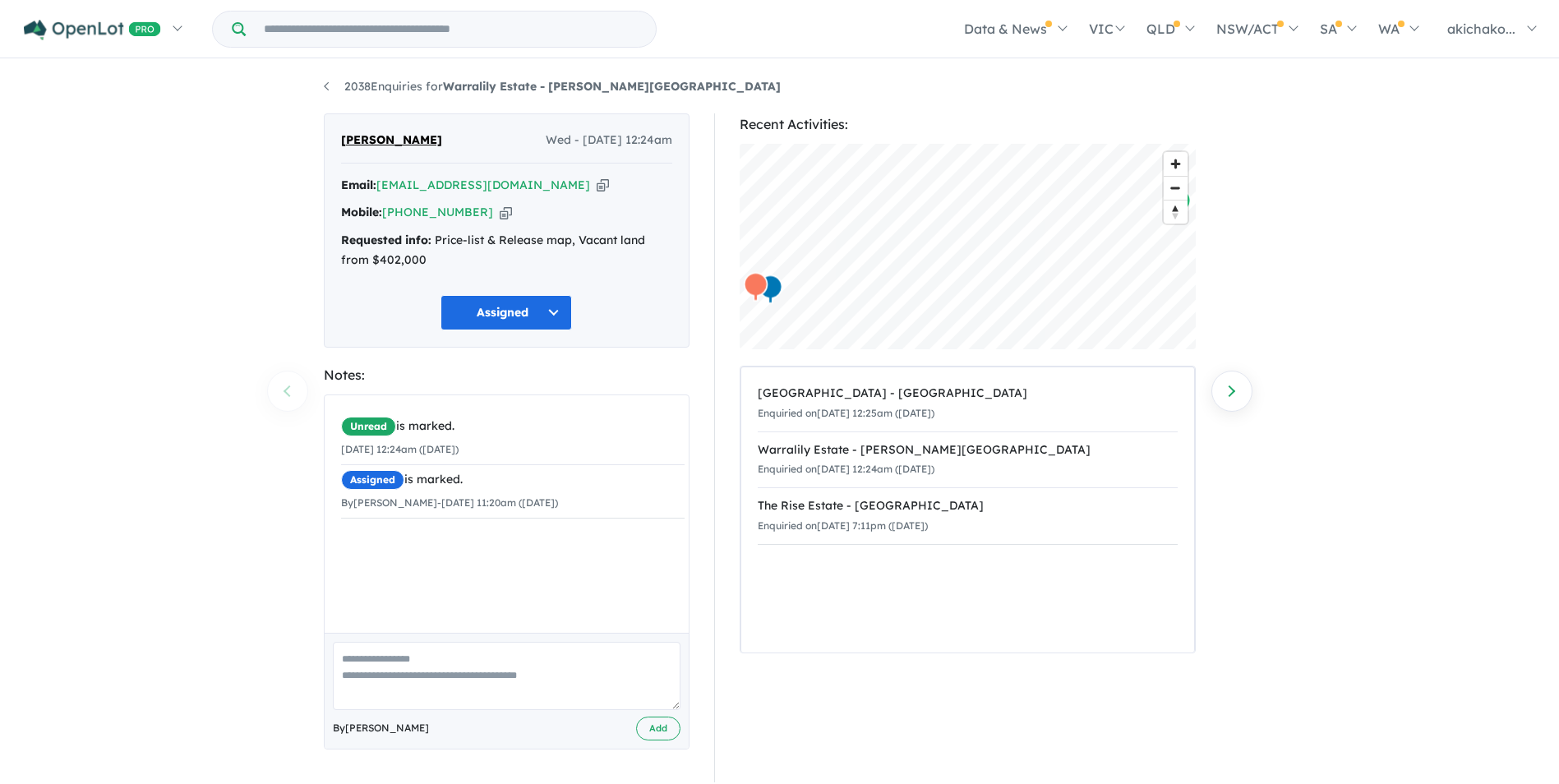
click at [143, 310] on div "2038 Enquiries for Warralily Estate - Armstrong Creek Previous enquiry Next enq…" at bounding box center [780, 423] width 1559 height 725
click at [198, 284] on div "2038 Enquiries for Warralily Estate - Armstrong Creek Previous enquiry Next enq…" at bounding box center [780, 423] width 1559 height 725
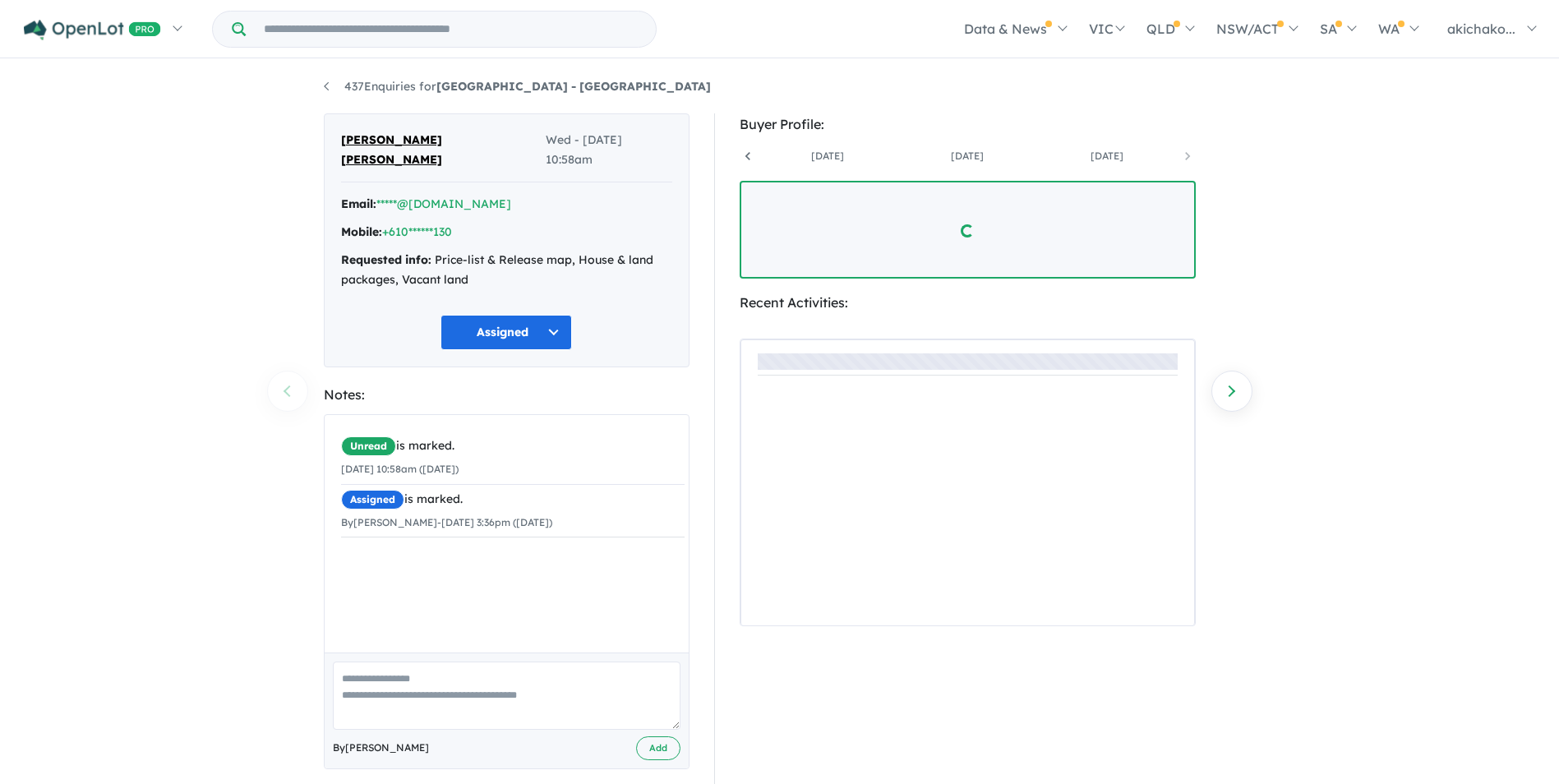
scroll to position [0, 5720]
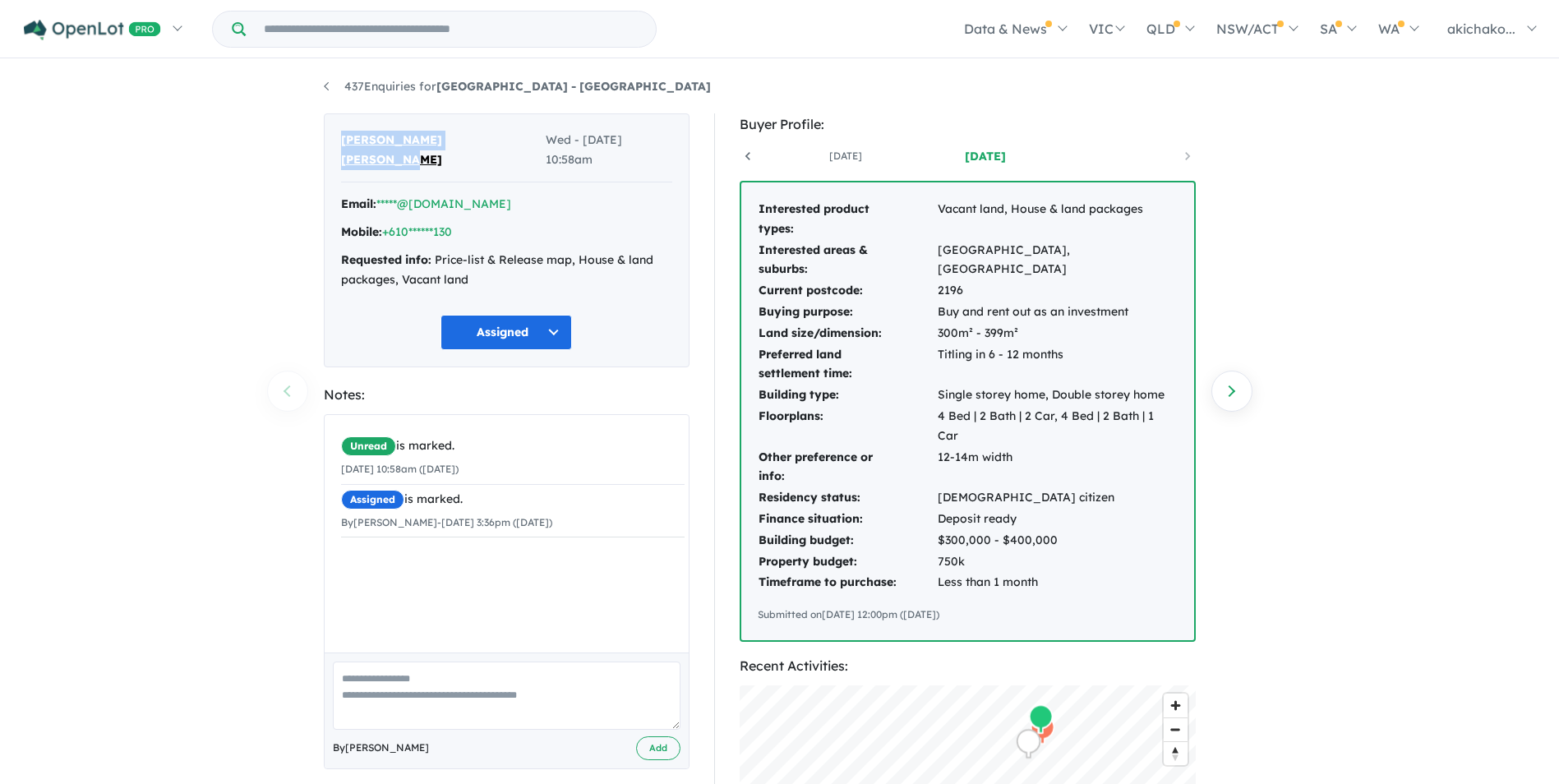
drag, startPoint x: 386, startPoint y: 157, endPoint x: 337, endPoint y: 134, distance: 54.1
click at [337, 134] on div "Mohamed Hany RAUFF AZZAM Wed - 07/05/2025, 10:58am Email: *****@hotmail.com Mob…" at bounding box center [506, 240] width 366 height 254
copy span "[PERSON_NAME] [PERSON_NAME]"
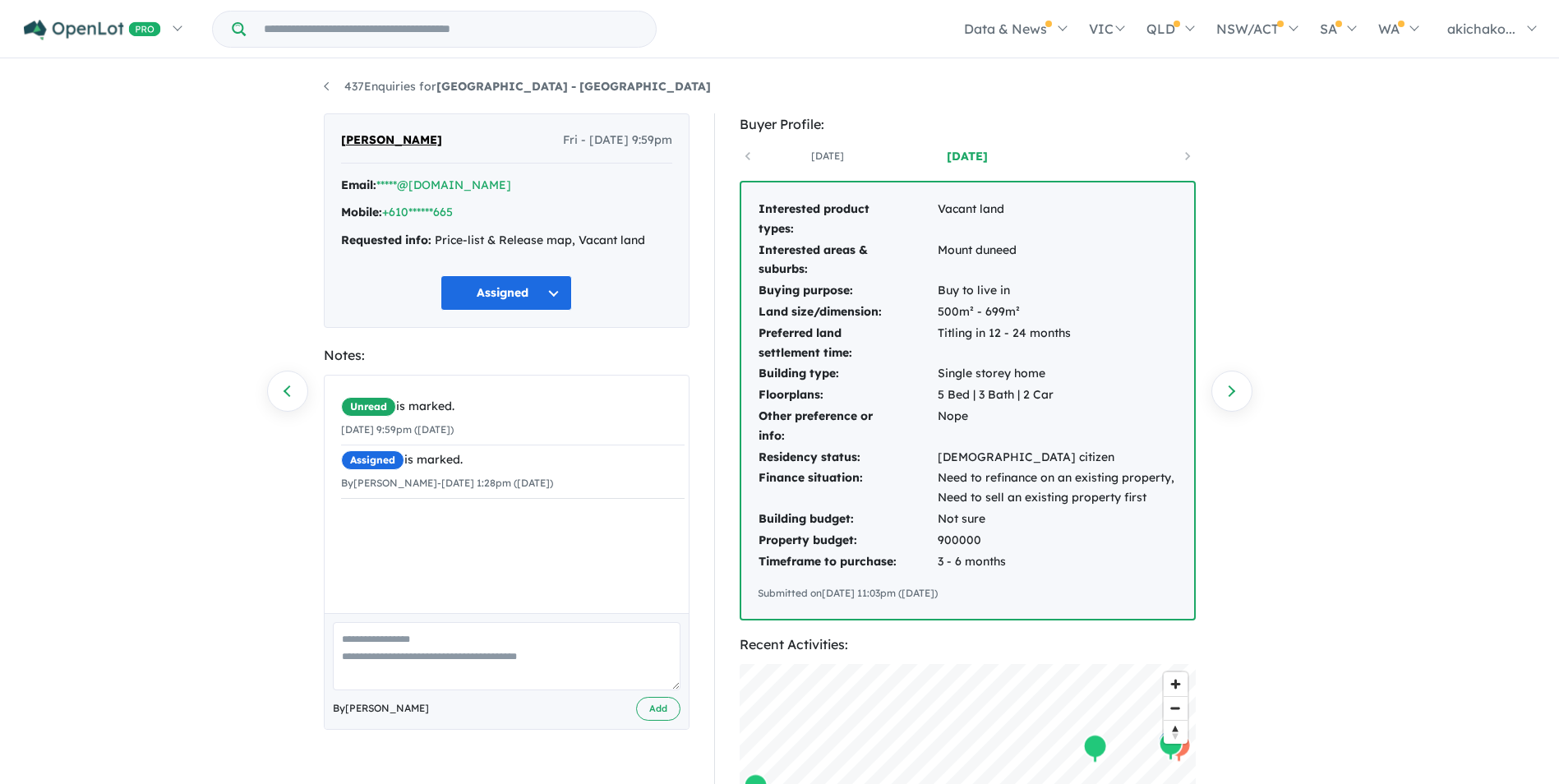
drag, startPoint x: 189, startPoint y: 136, endPoint x: 490, endPoint y: 1, distance: 329.9
click at [194, 136] on div "437 Enquiries for Warralily Grange Estate - Mount Duneed Previous enquiry Next …" at bounding box center [780, 423] width 1559 height 725
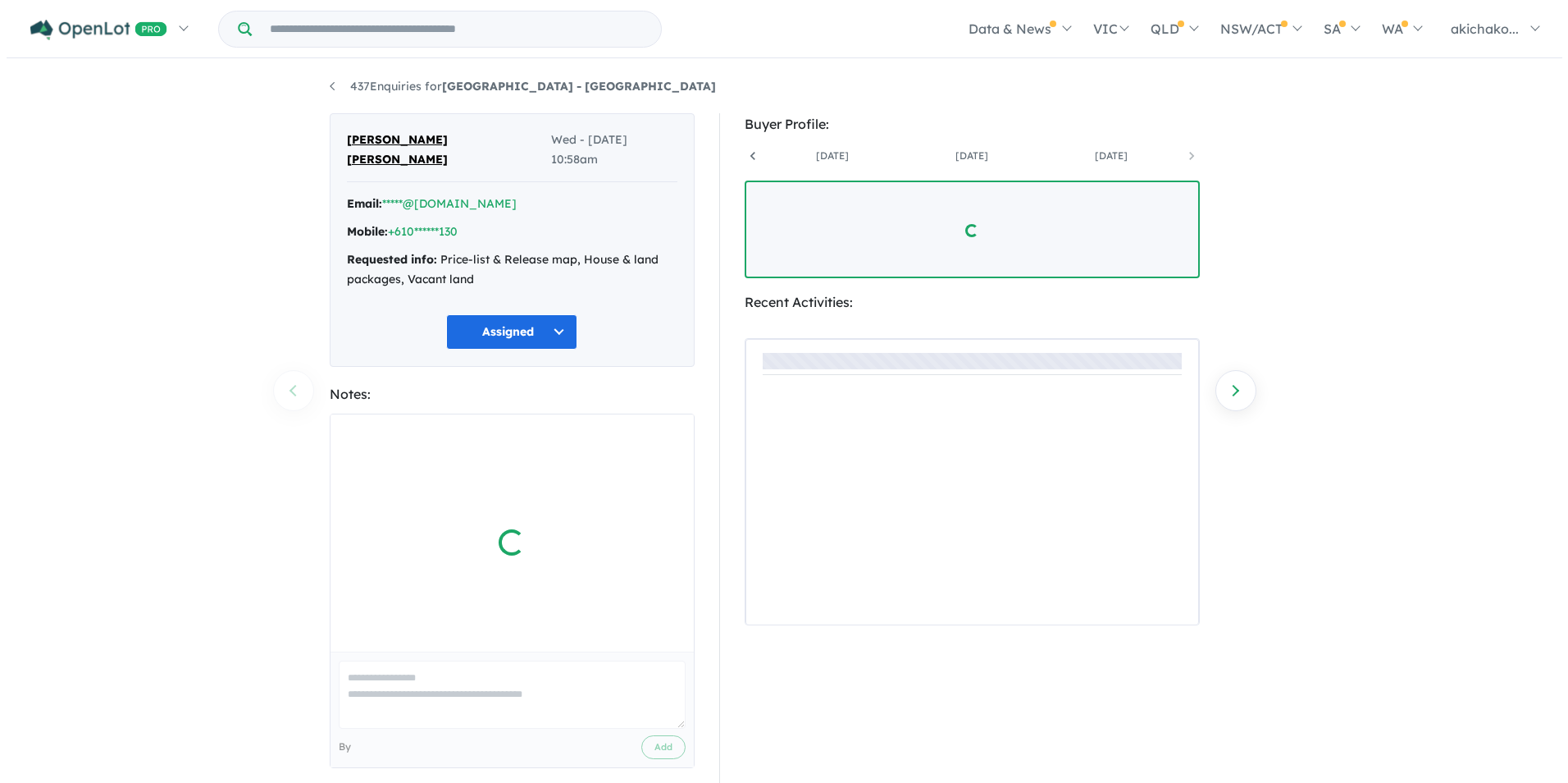
scroll to position [0, 5708]
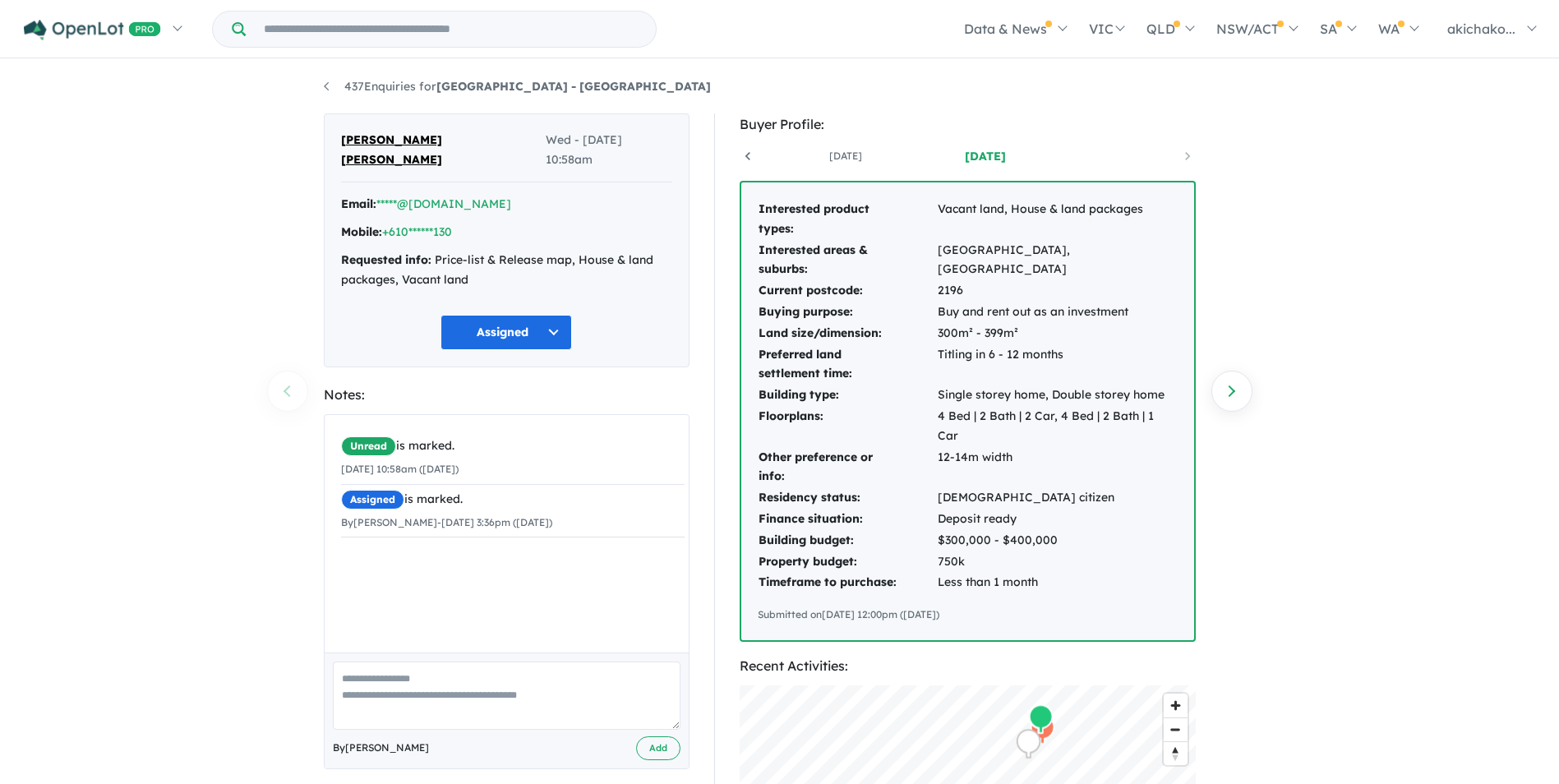
click at [525, 337] on button "Assigned" at bounding box center [506, 332] width 132 height 36
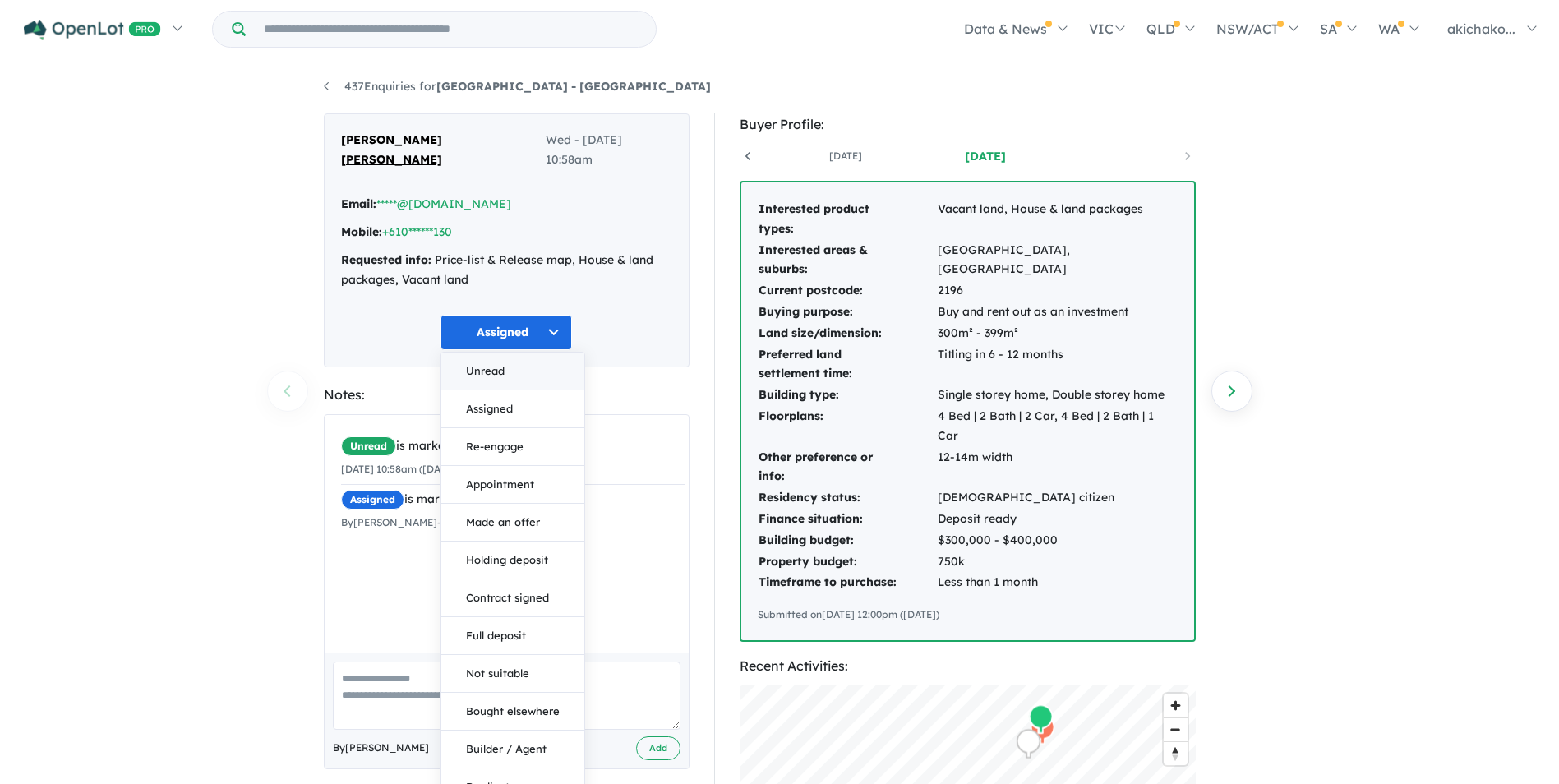
click at [513, 367] on button "Unread" at bounding box center [513, 370] width 143 height 37
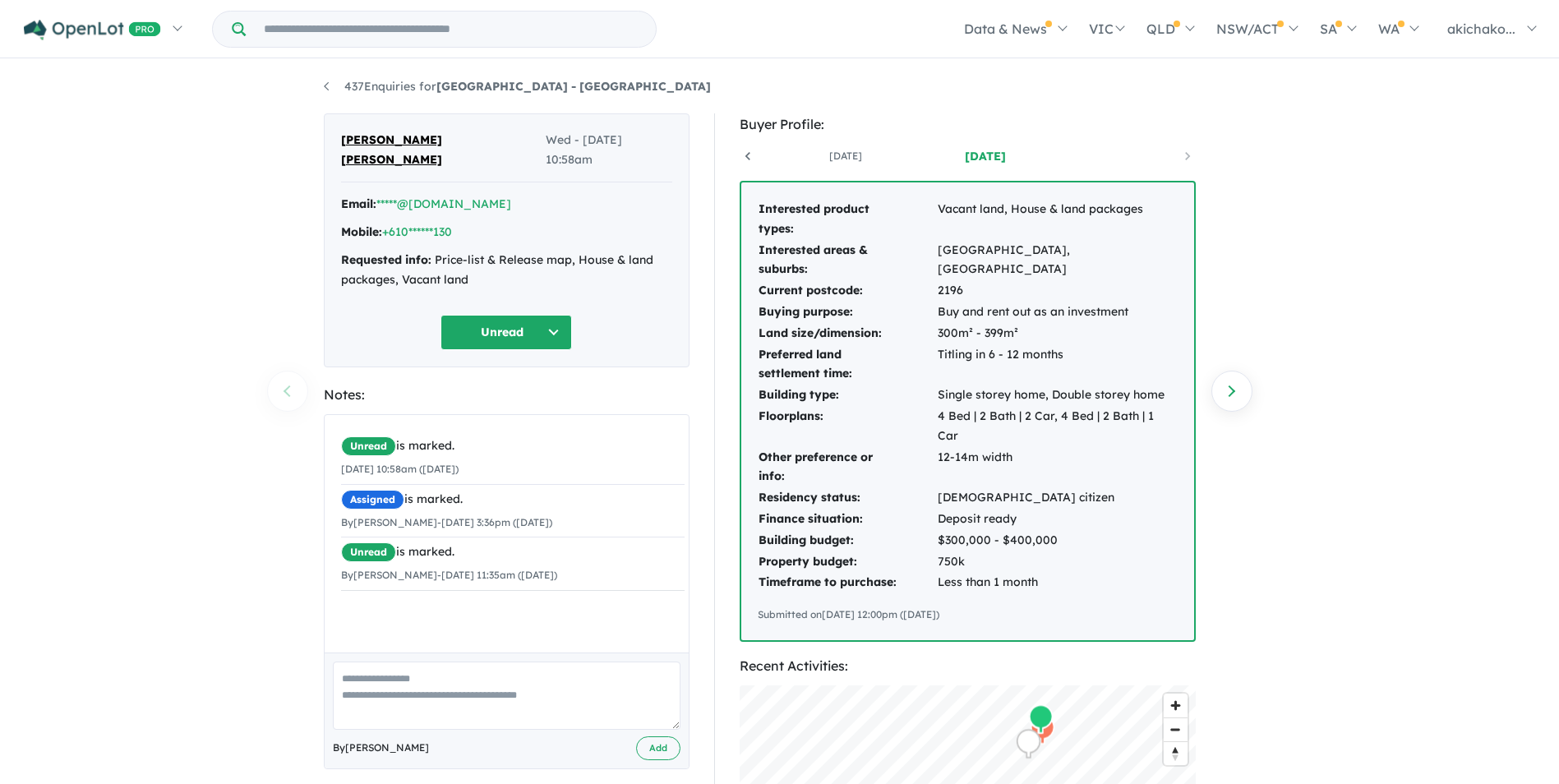
click at [527, 334] on button "Unread" at bounding box center [506, 332] width 132 height 36
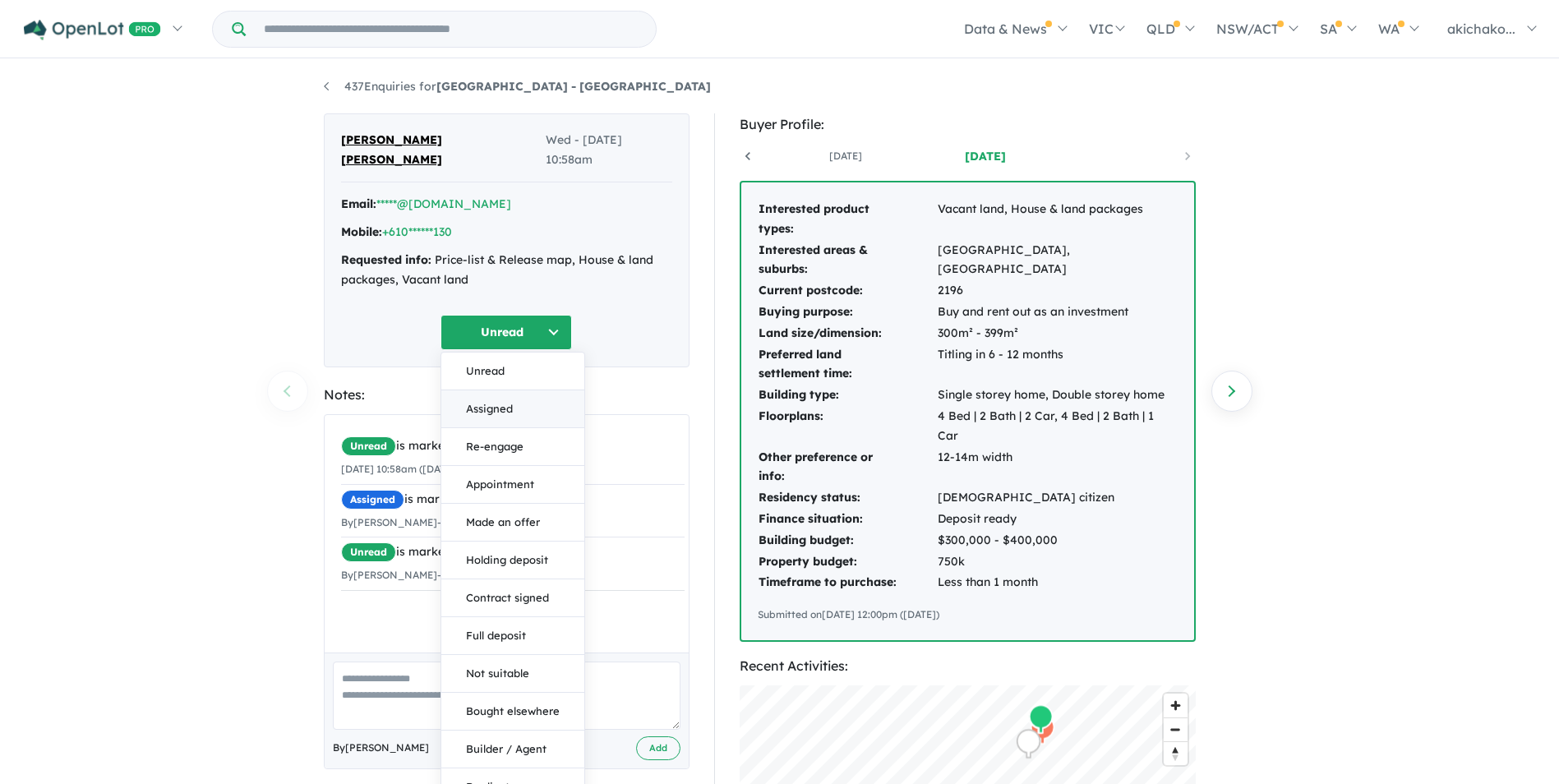
click at [505, 398] on button "Assigned" at bounding box center [513, 409] width 143 height 37
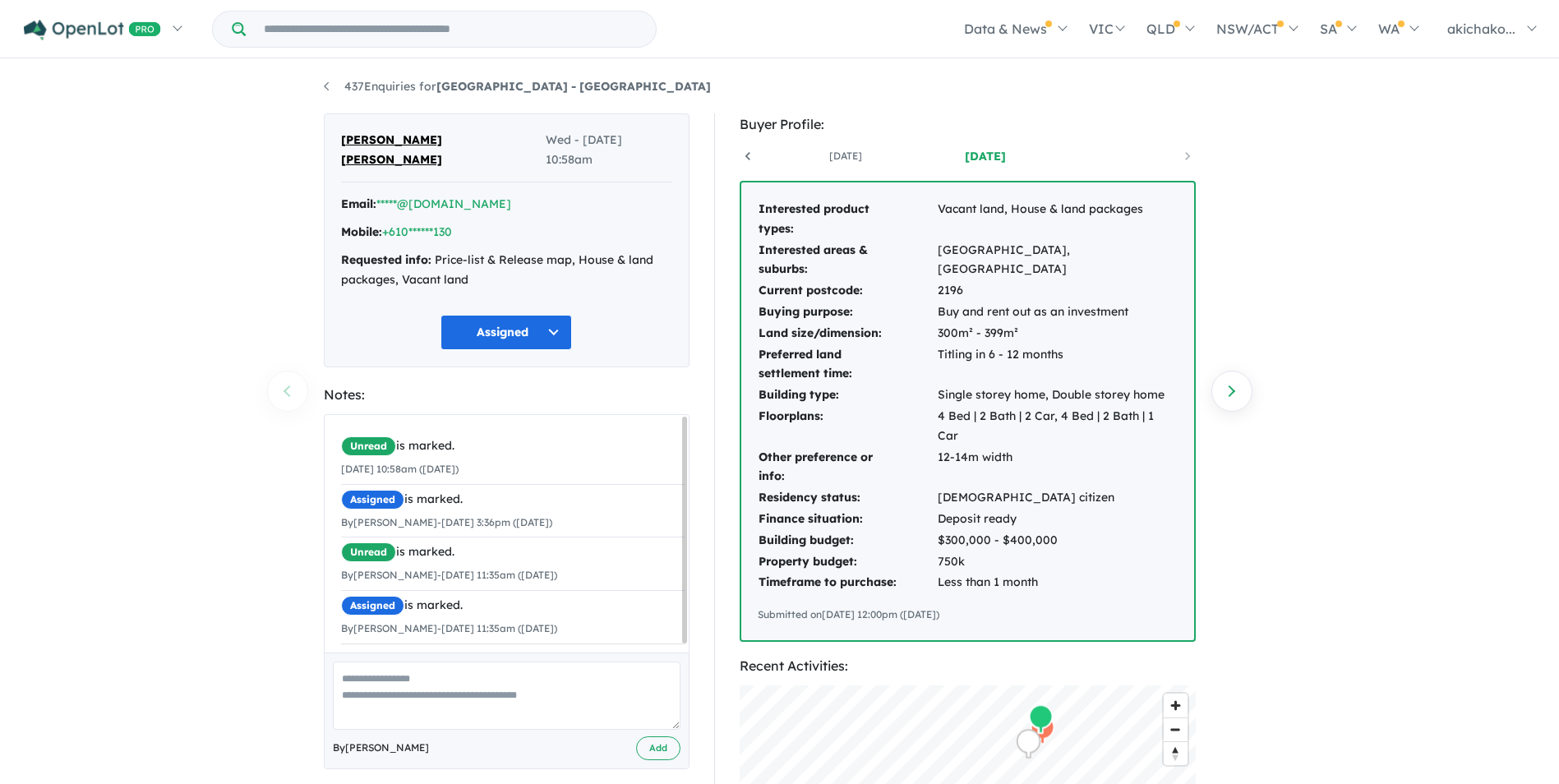
drag, startPoint x: 256, startPoint y: 312, endPoint x: 383, endPoint y: 273, distance: 132.9
click at [258, 311] on div "437 Enquiries for Warralily Grange Estate - [GEOGRAPHIC_DATA] Previous enquiry …" at bounding box center [780, 423] width 1559 height 725
click at [457, 231] on div "Mobile: +610******130" at bounding box center [506, 232] width 331 height 20
click at [452, 231] on link "+610******130" at bounding box center [417, 231] width 70 height 14
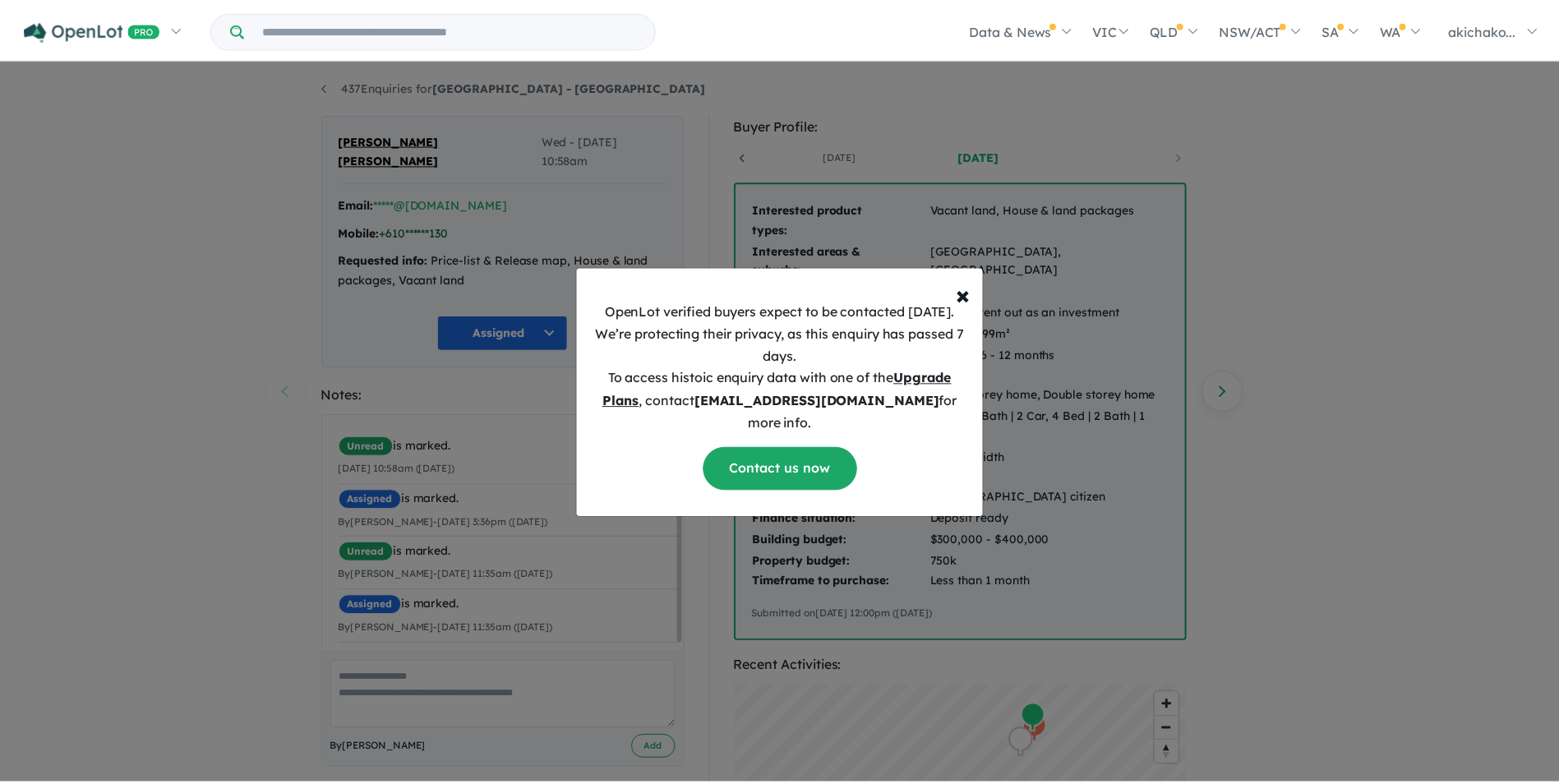
scroll to position [9, 0]
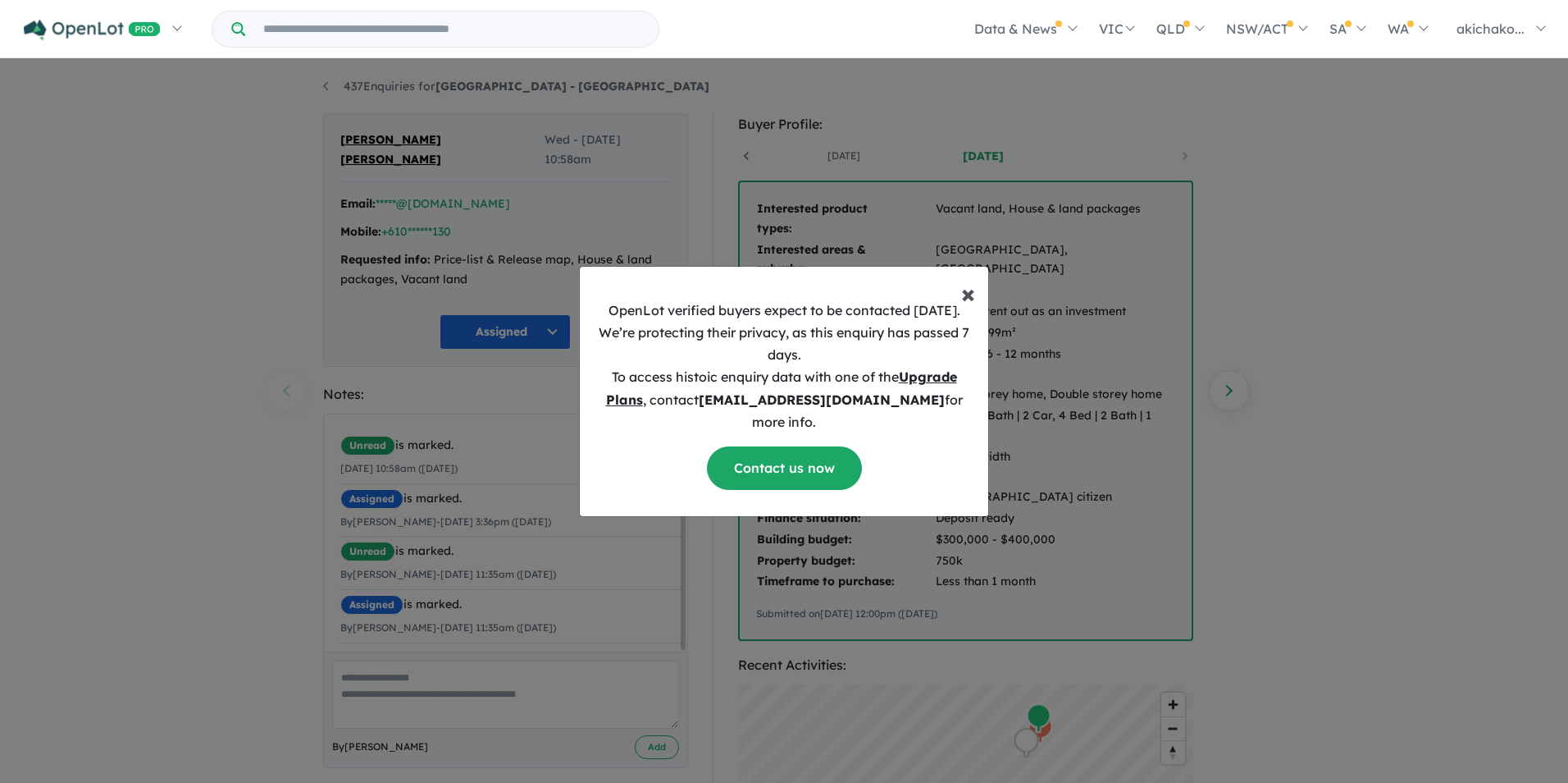
drag, startPoint x: 966, startPoint y: 307, endPoint x: 914, endPoint y: 312, distance: 52.2
click at [961, 306] on span "×" at bounding box center [967, 293] width 14 height 33
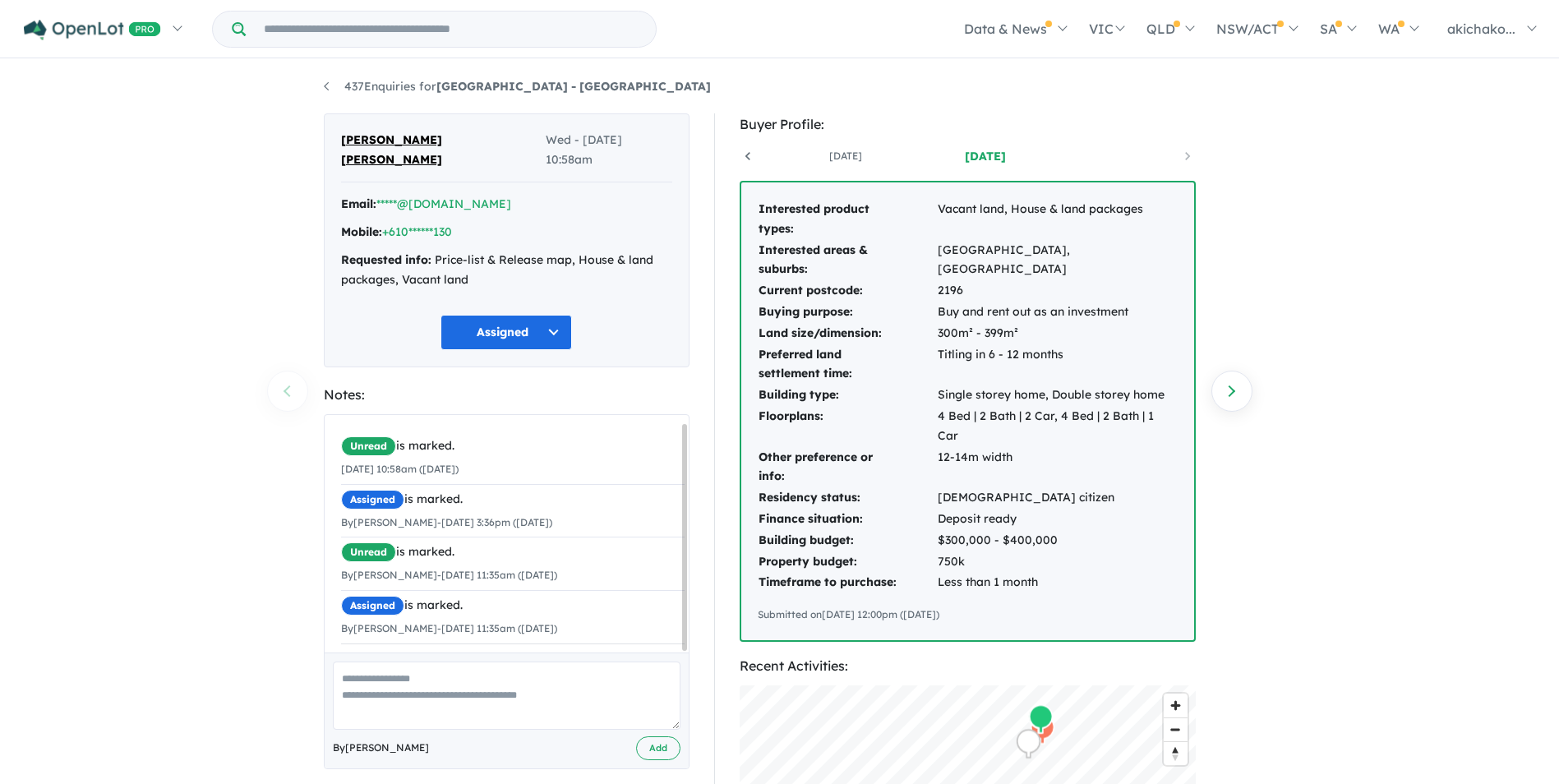
click at [237, 288] on div "437 Enquiries for Warralily Grange Estate - [GEOGRAPHIC_DATA] Previous enquiry …" at bounding box center [780, 423] width 1559 height 725
